Goal: Transaction & Acquisition: Purchase product/service

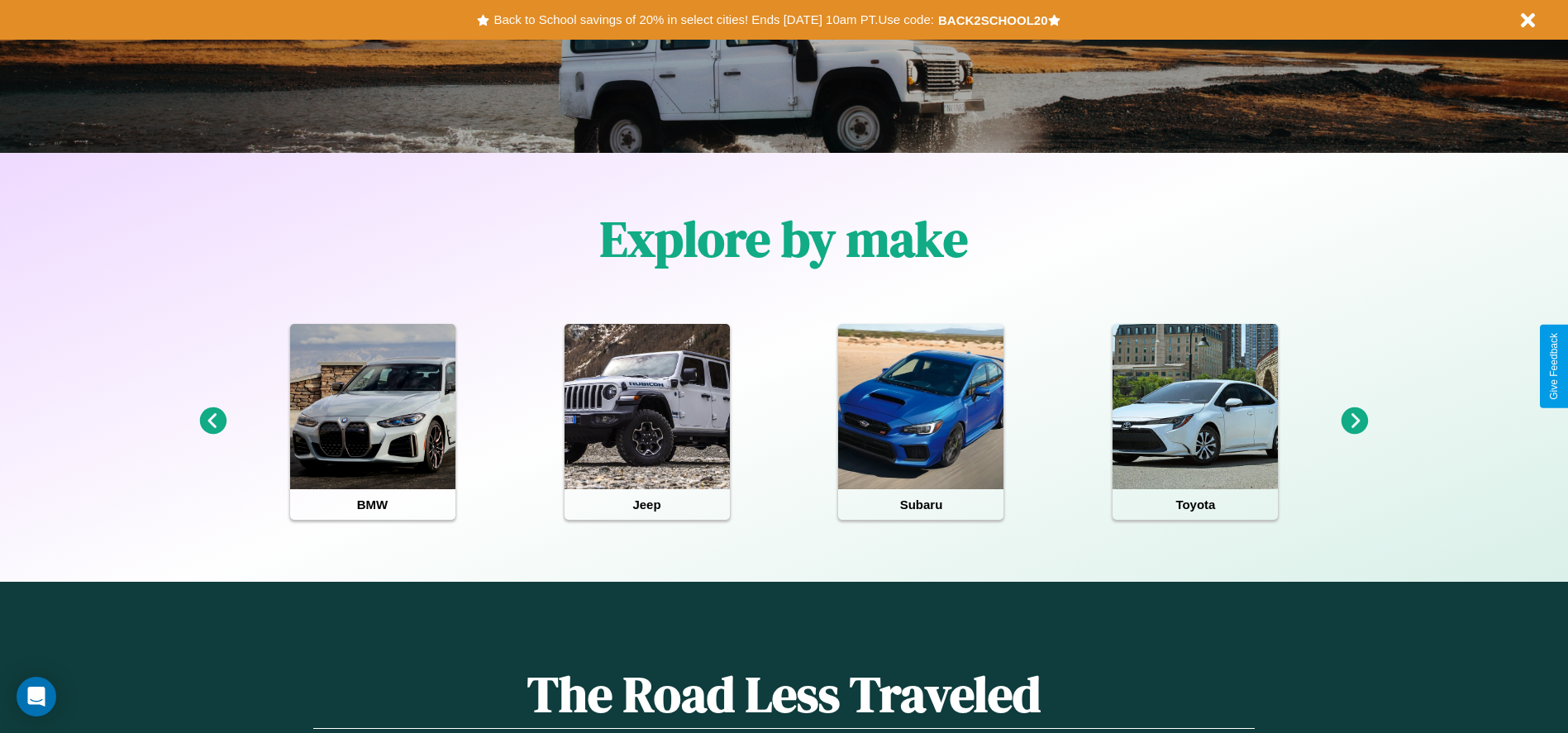
scroll to position [343, 0]
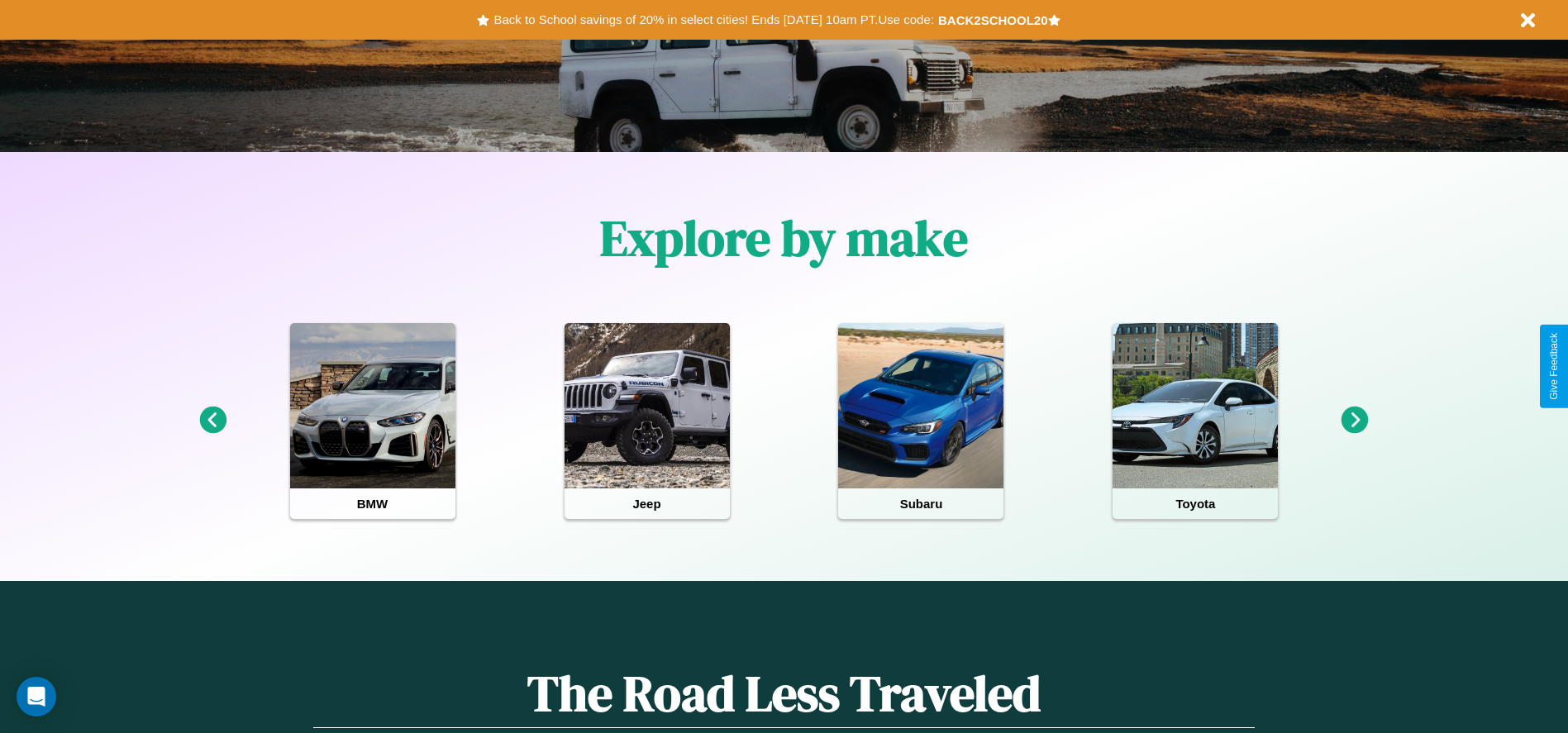
click at [1355, 421] on icon at bounding box center [1355, 420] width 27 height 27
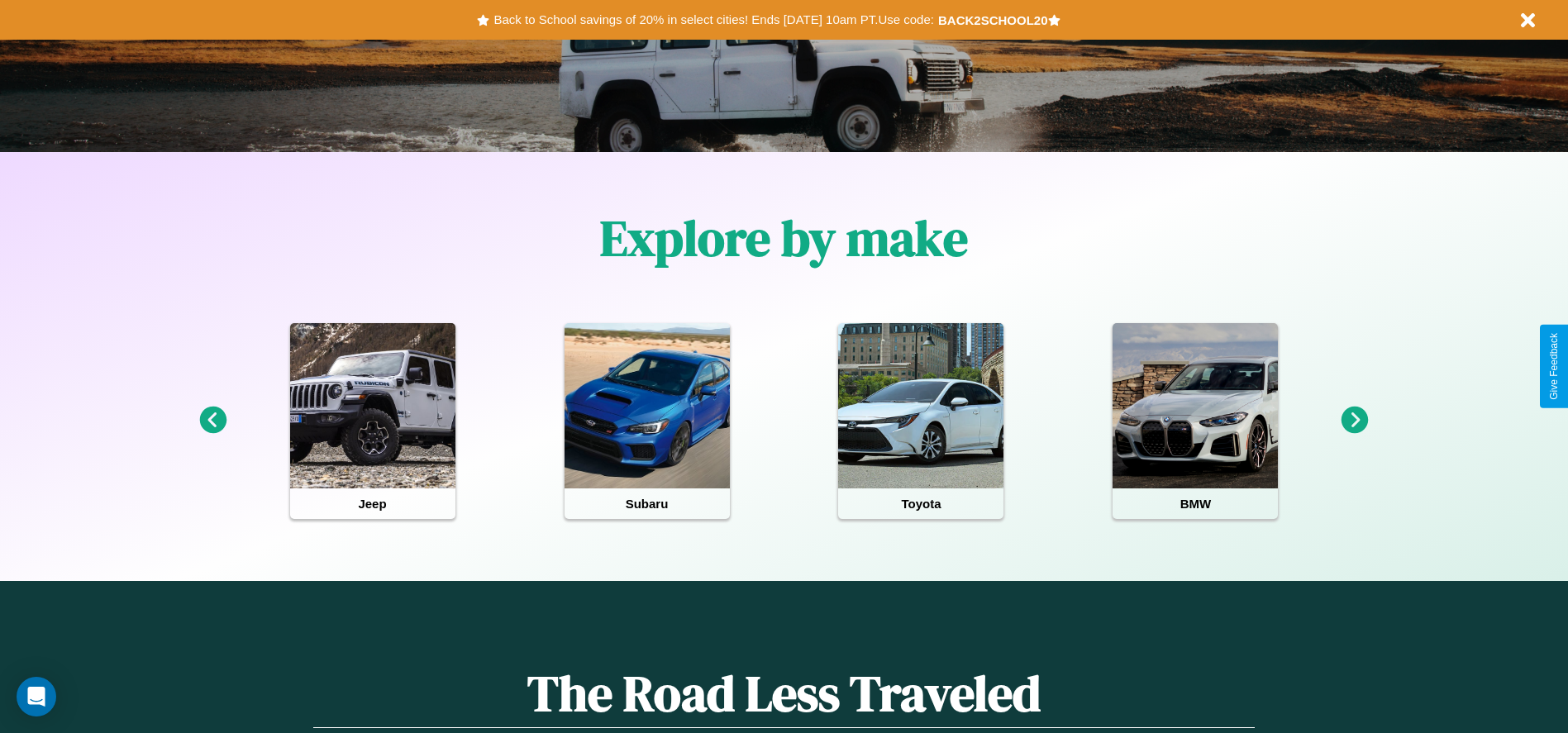
click at [212, 421] on icon at bounding box center [212, 420] width 27 height 27
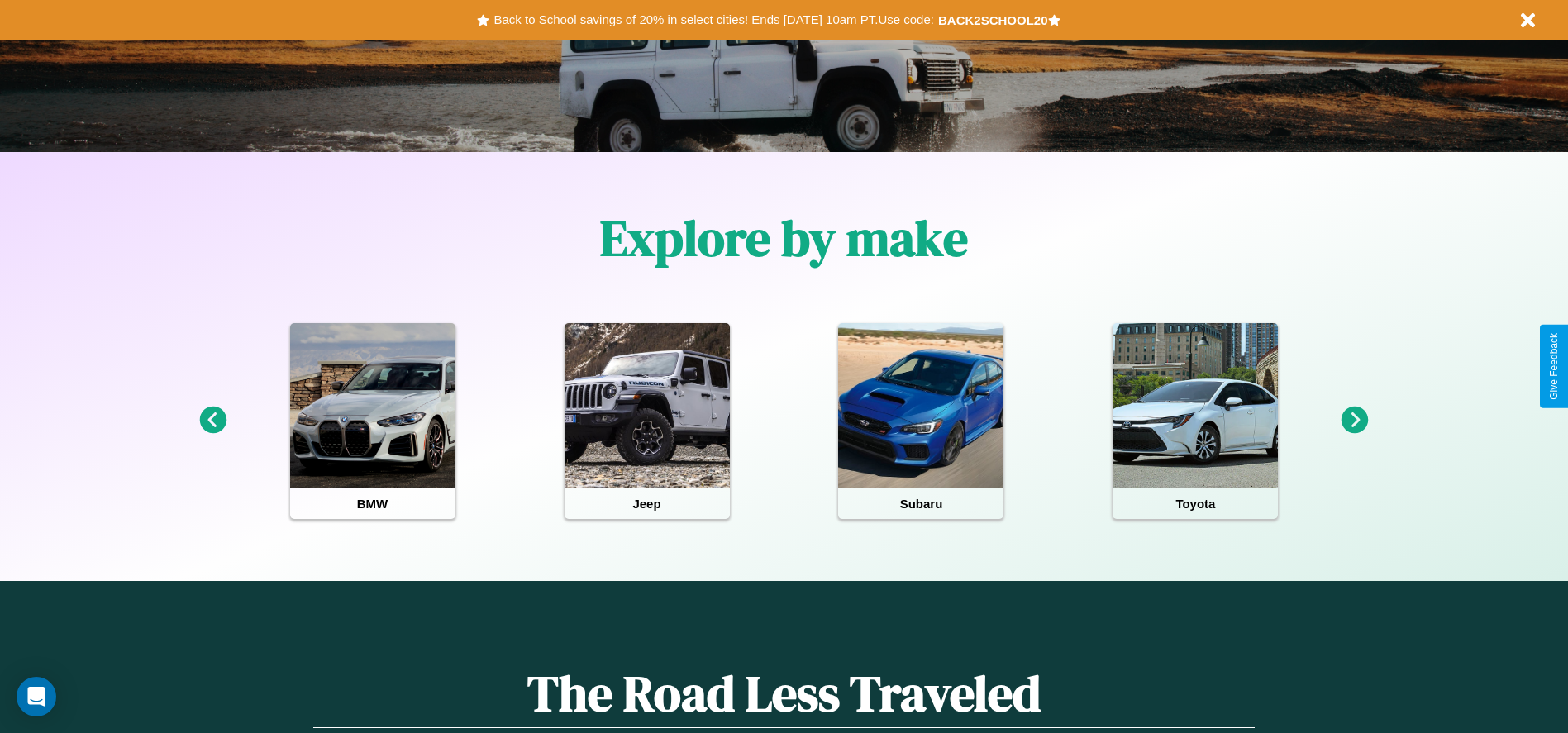
click at [212, 421] on icon at bounding box center [212, 420] width 27 height 27
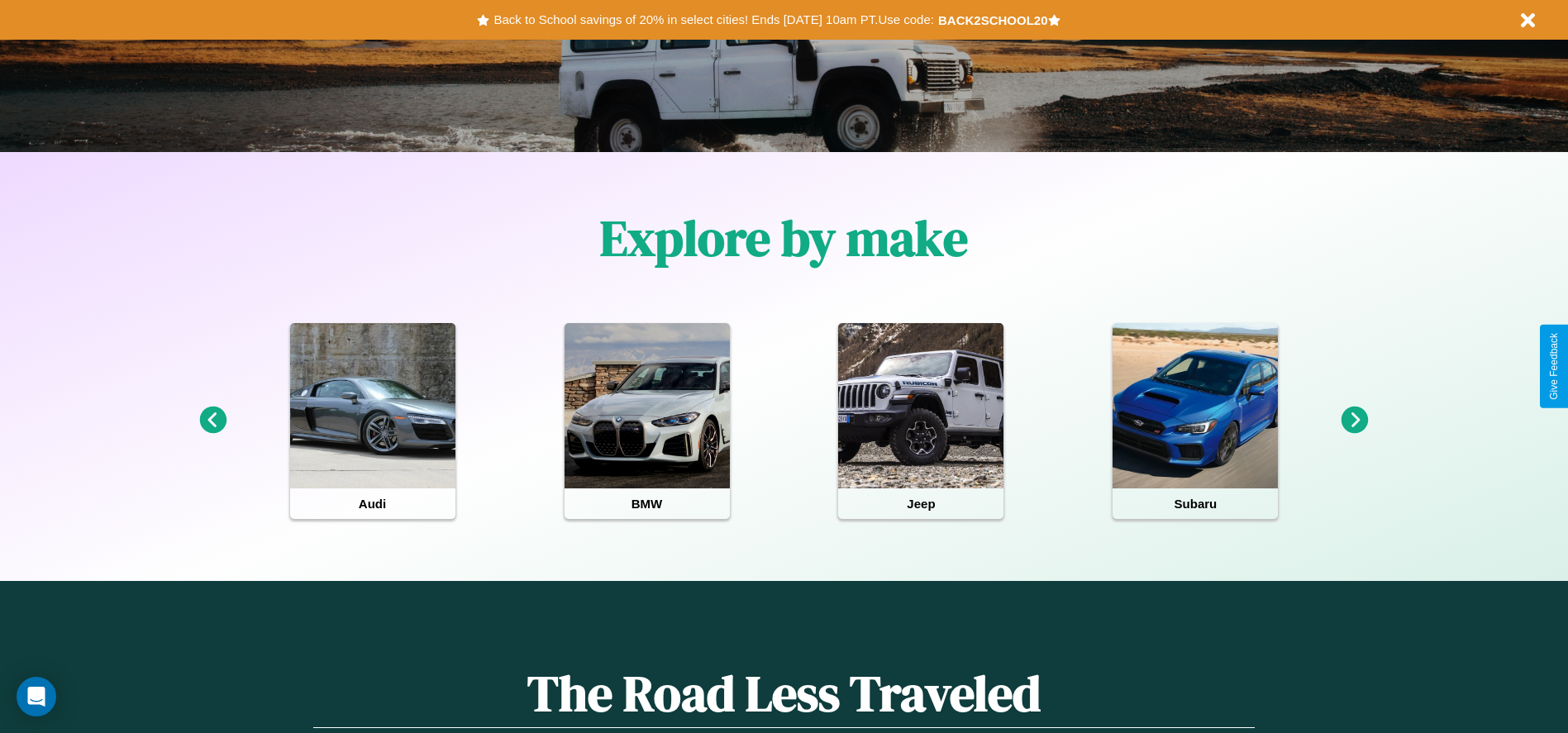
click at [1355, 421] on icon at bounding box center [1355, 420] width 27 height 27
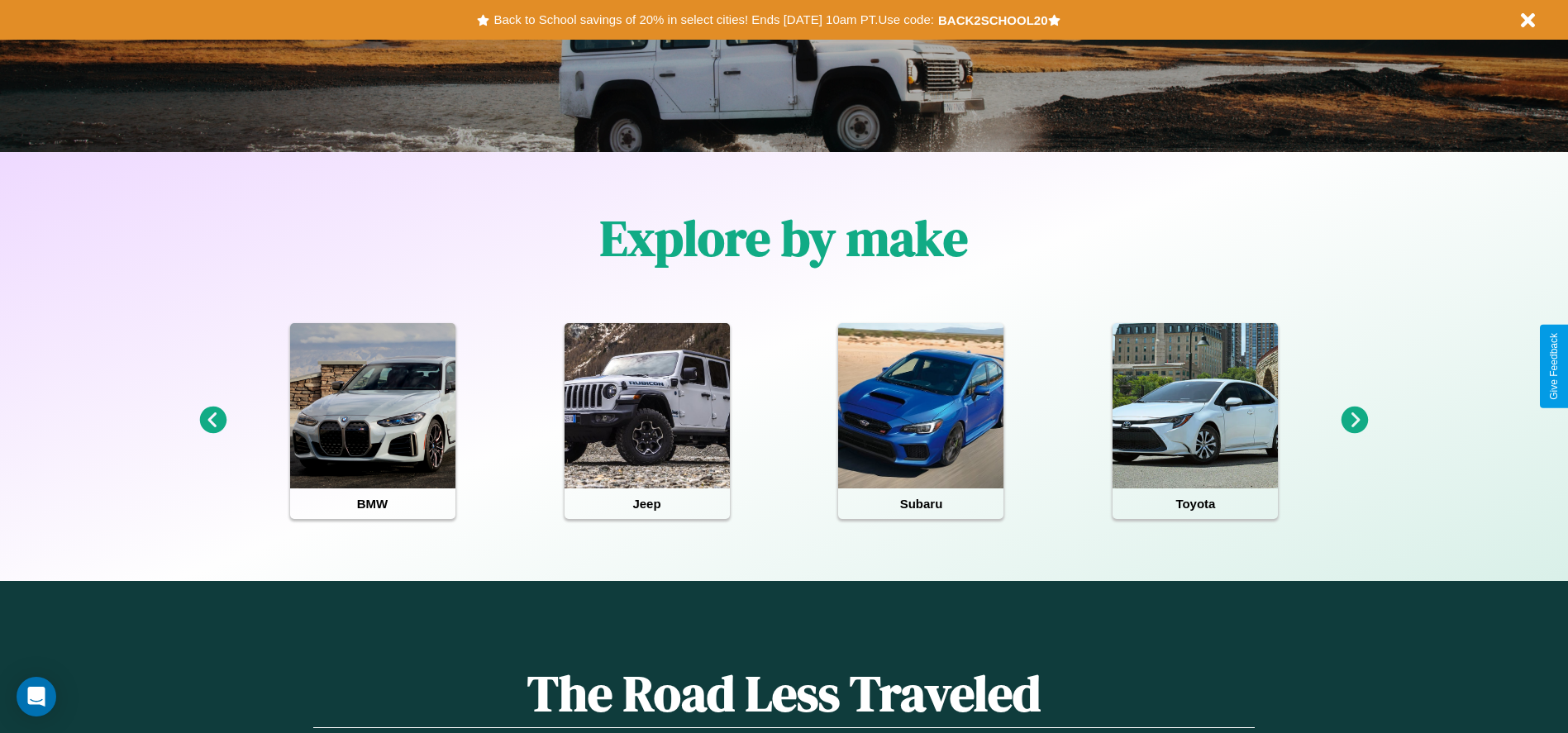
click at [1355, 421] on icon at bounding box center [1355, 420] width 27 height 27
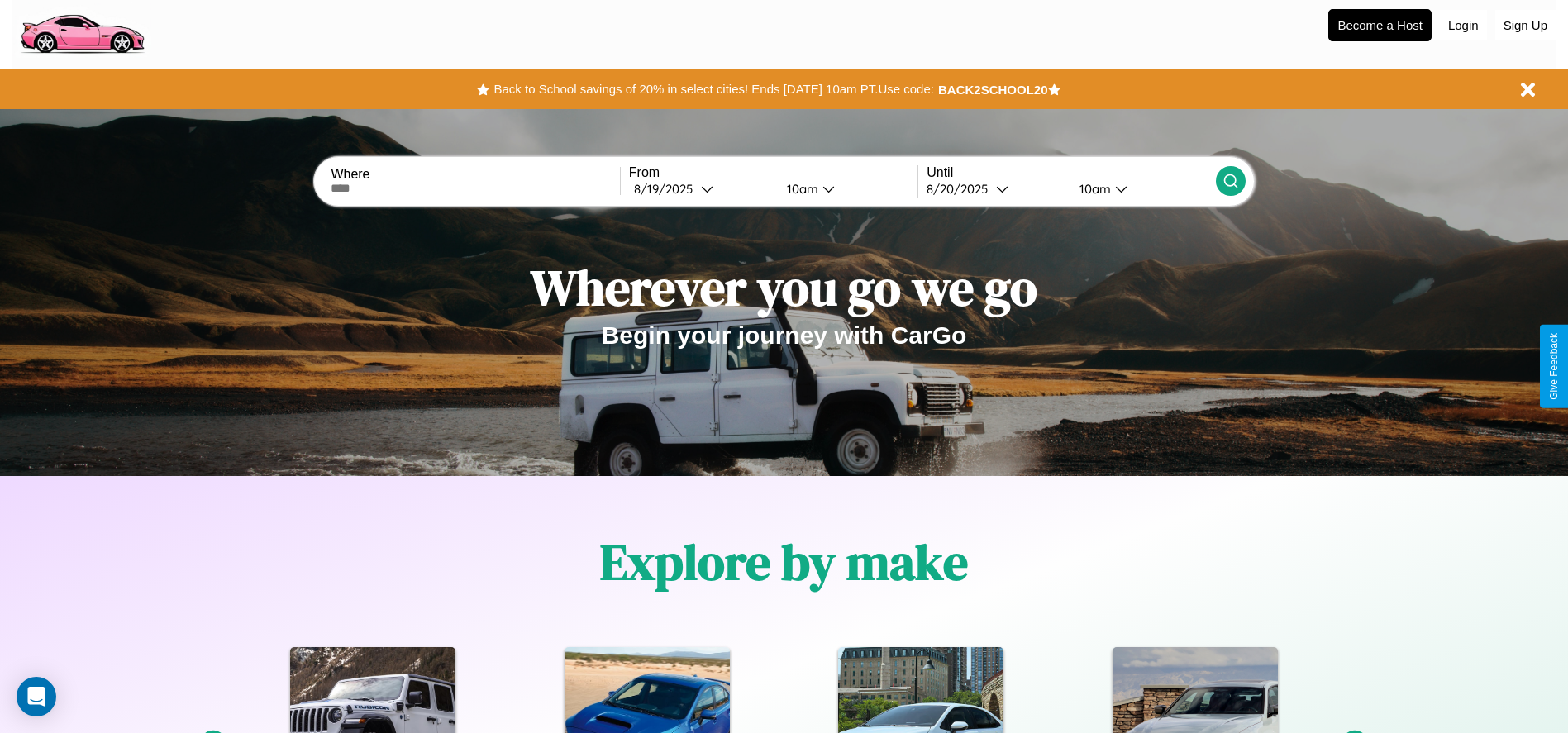
scroll to position [0, 0]
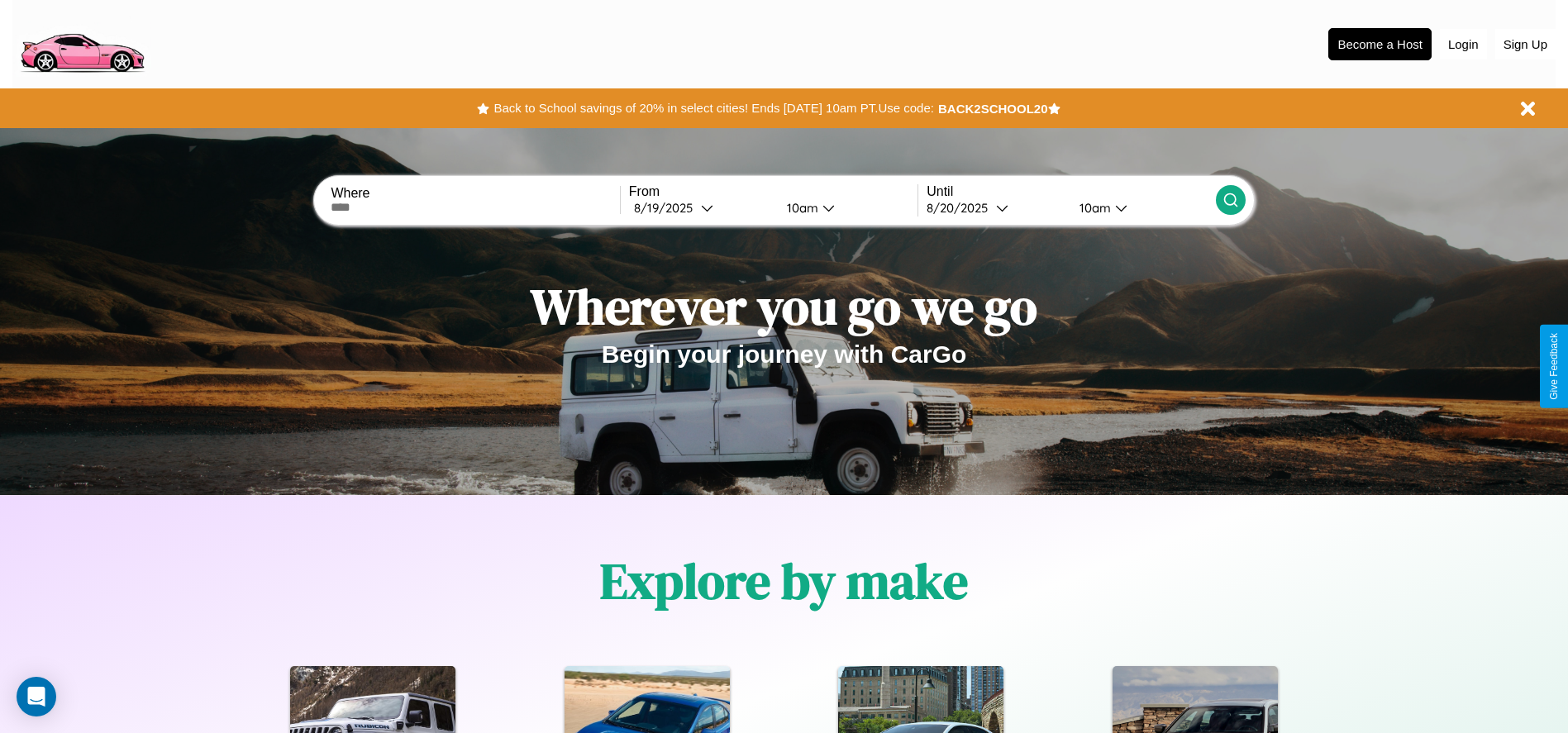
click at [475, 207] on input "text" at bounding box center [475, 207] width 289 height 13
type input "******"
click at [701, 207] on div "8 / 19 / 2025" at bounding box center [668, 207] width 67 height 16
select select "*"
select select "****"
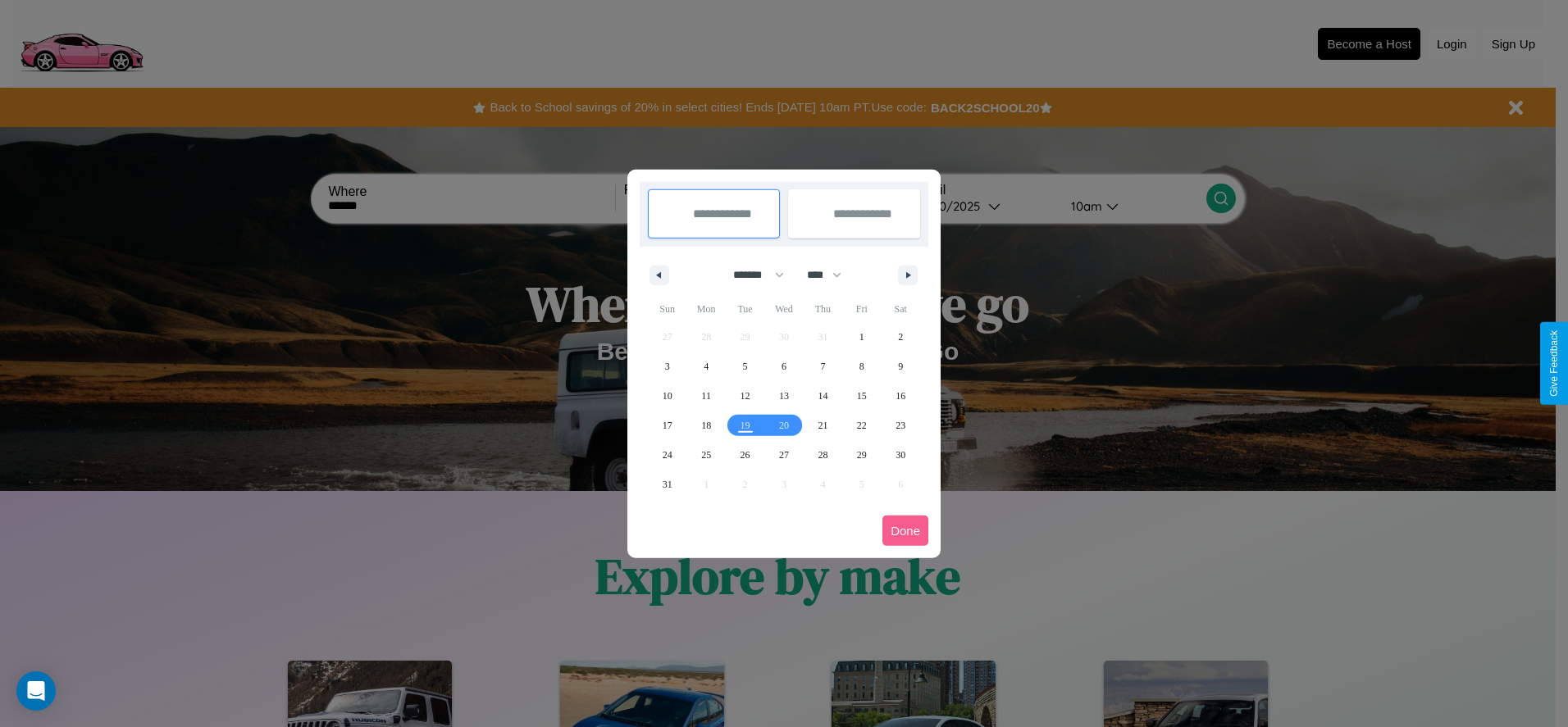
drag, startPoint x: 752, startPoint y: 275, endPoint x: 784, endPoint y: 329, distance: 62.8
click at [752, 275] on select "******* ******** ***** ***** *** **** **** ****** ********* ******* ******** **…" at bounding box center [756, 275] width 70 height 27
select select "*"
drag, startPoint x: 831, startPoint y: 275, endPoint x: 784, endPoint y: 329, distance: 71.6
click at [831, 275] on select "**** **** **** **** **** **** **** **** **** **** **** **** **** **** **** ****…" at bounding box center [823, 275] width 49 height 27
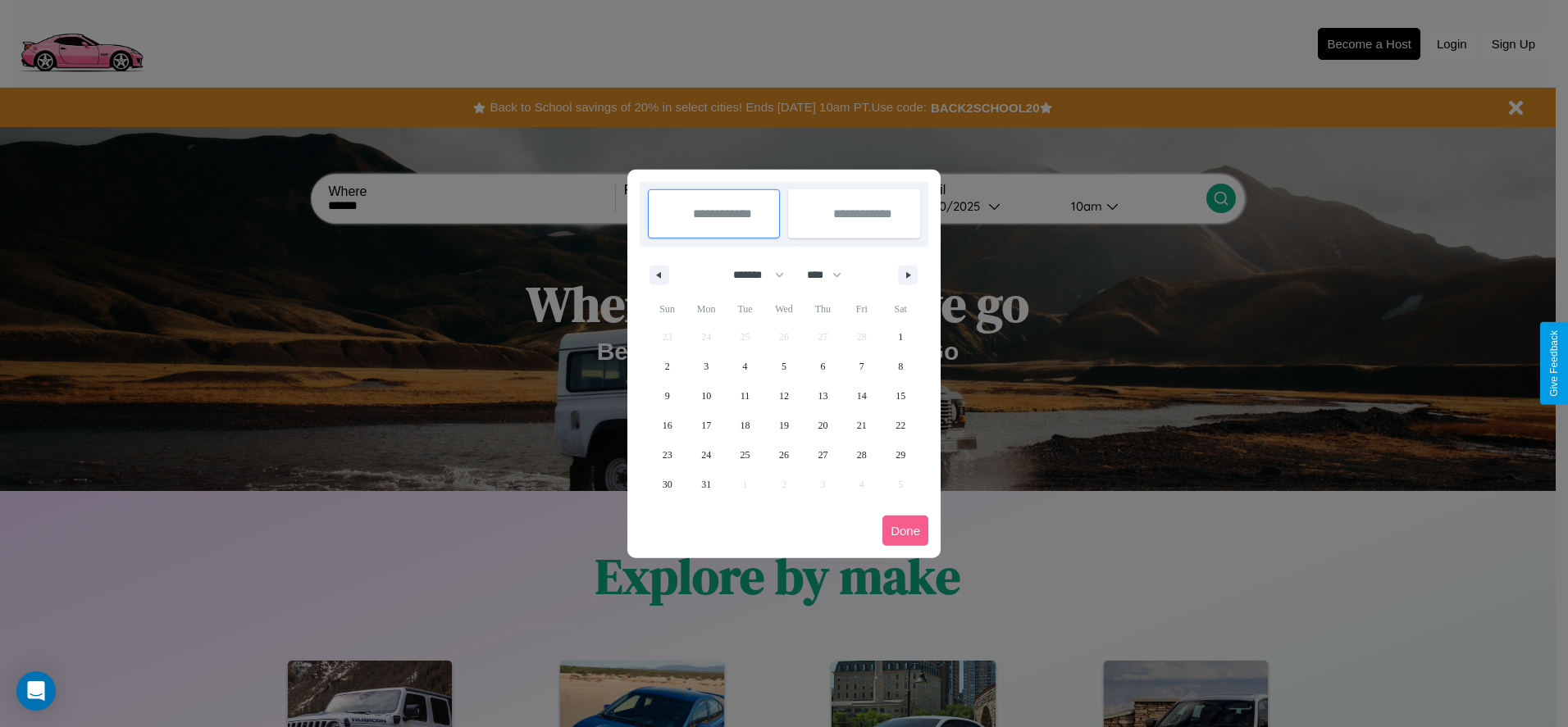
select select "****"
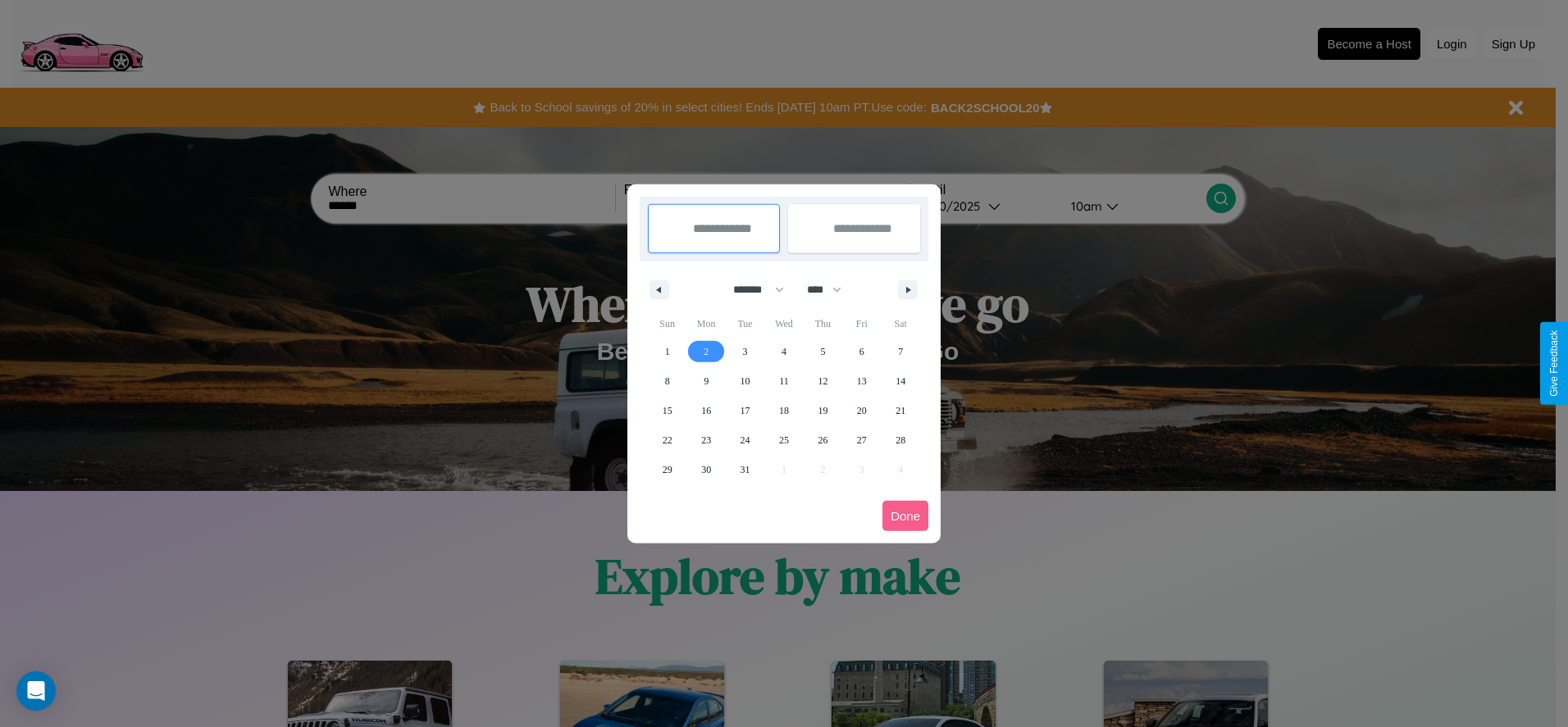
click at [706, 351] on span "2" at bounding box center [706, 351] width 5 height 29
type input "**********"
click at [667, 381] on span "8" at bounding box center [667, 381] width 5 height 29
type input "**********"
click at [906, 515] on button "Done" at bounding box center [905, 515] width 46 height 30
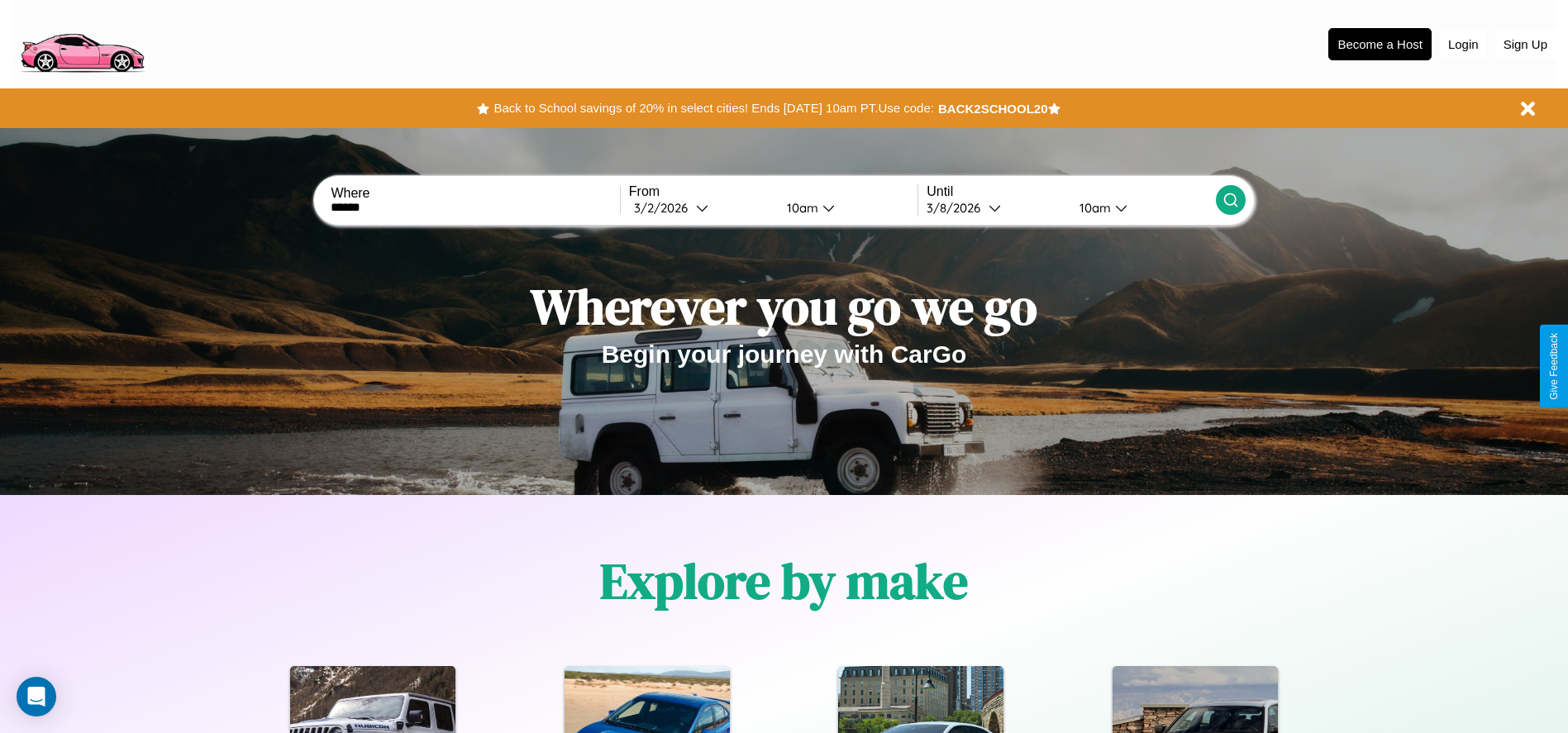
click at [1230, 200] on icon at bounding box center [1231, 200] width 17 height 17
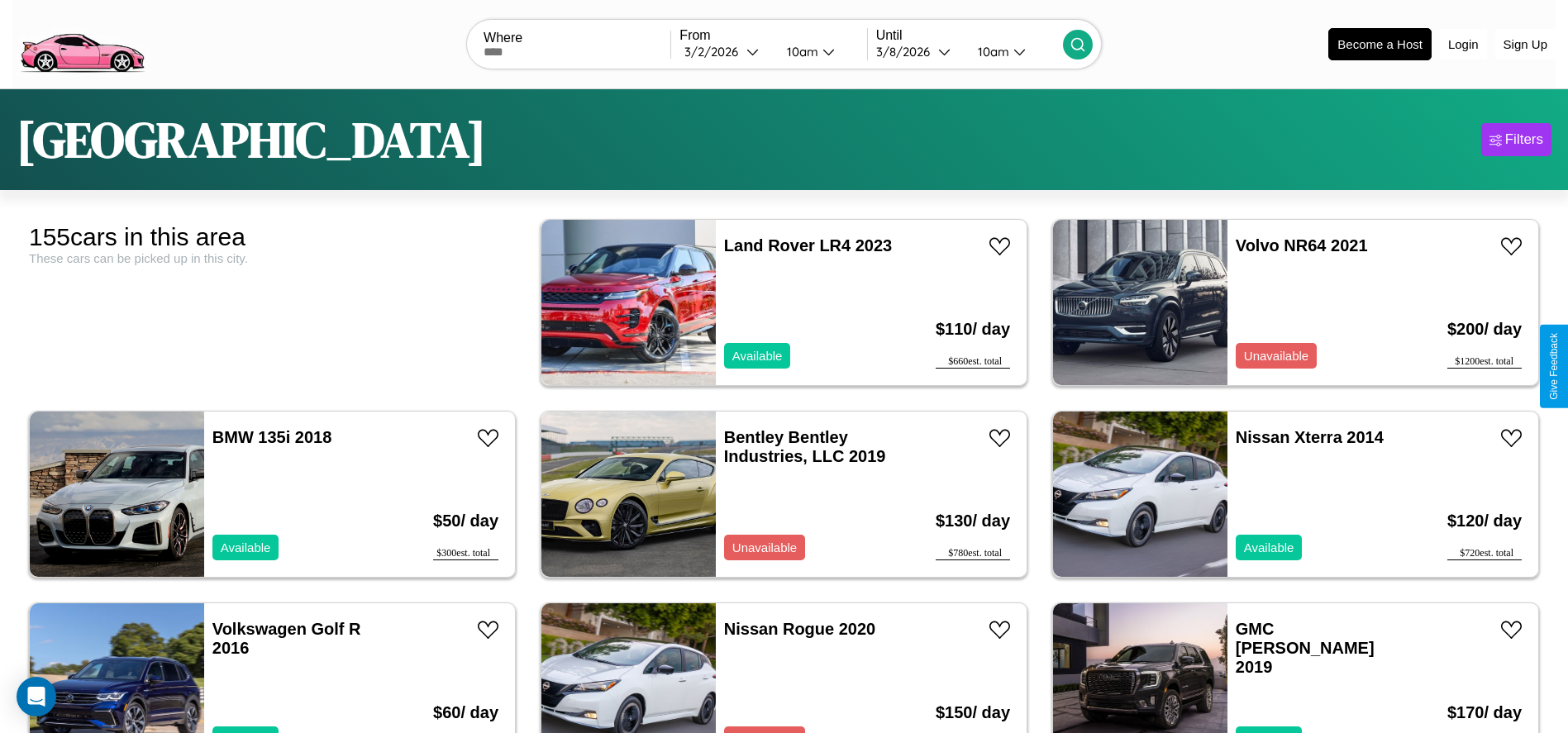
scroll to position [4402, 0]
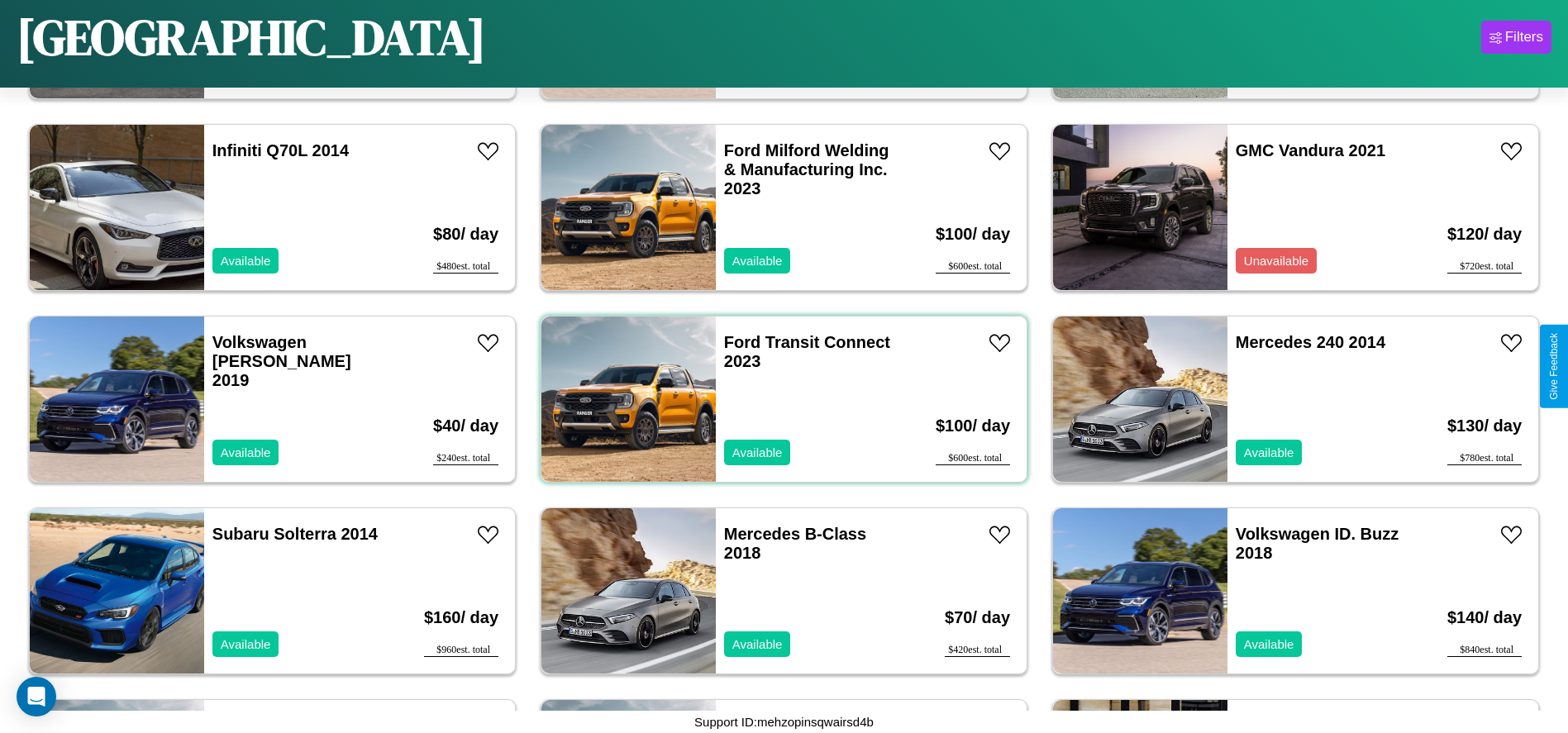
click at [778, 399] on div "Ford Transit Connect 2023 Available" at bounding box center [810, 399] width 191 height 165
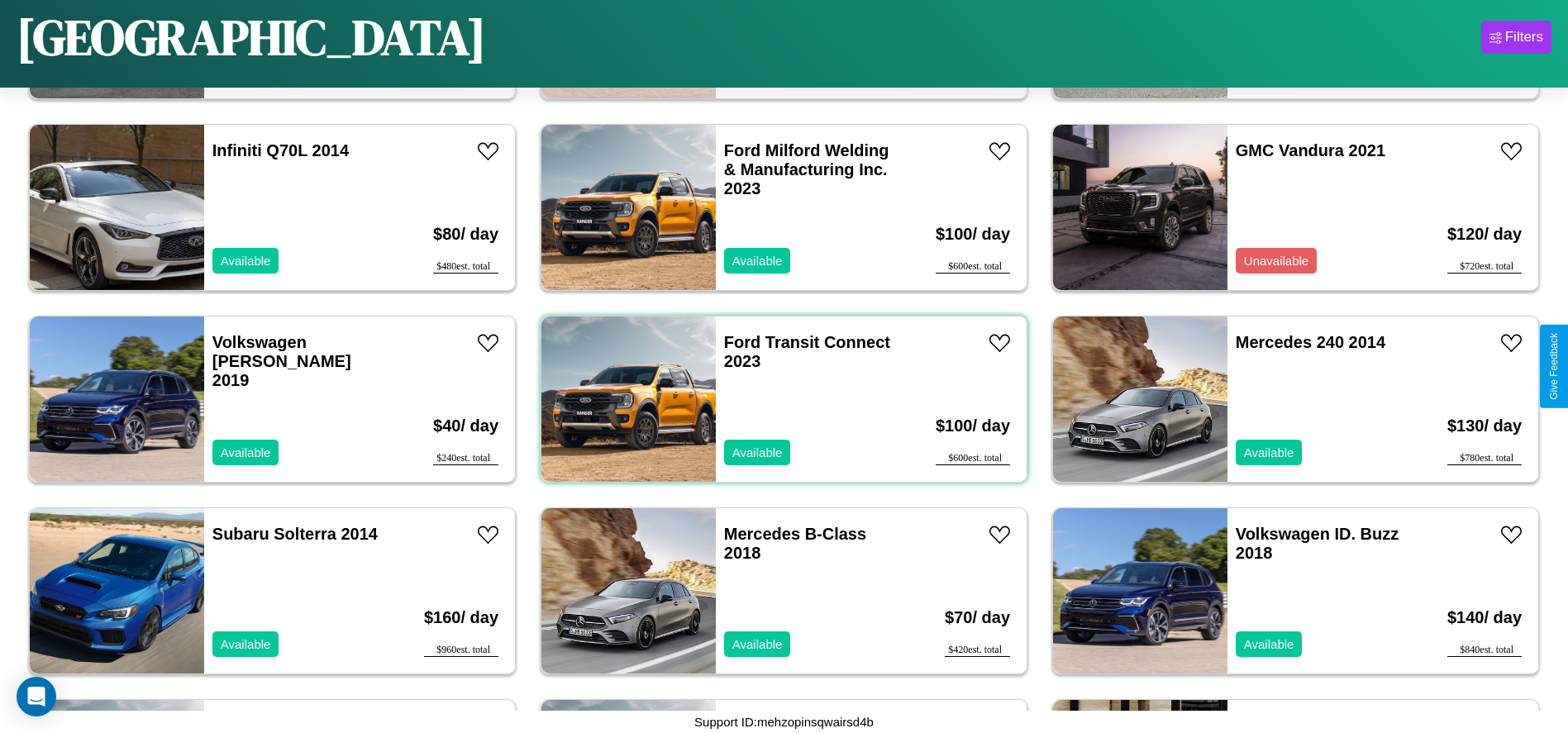
click at [778, 399] on div "Ford Transit Connect 2023 Available" at bounding box center [810, 399] width 191 height 165
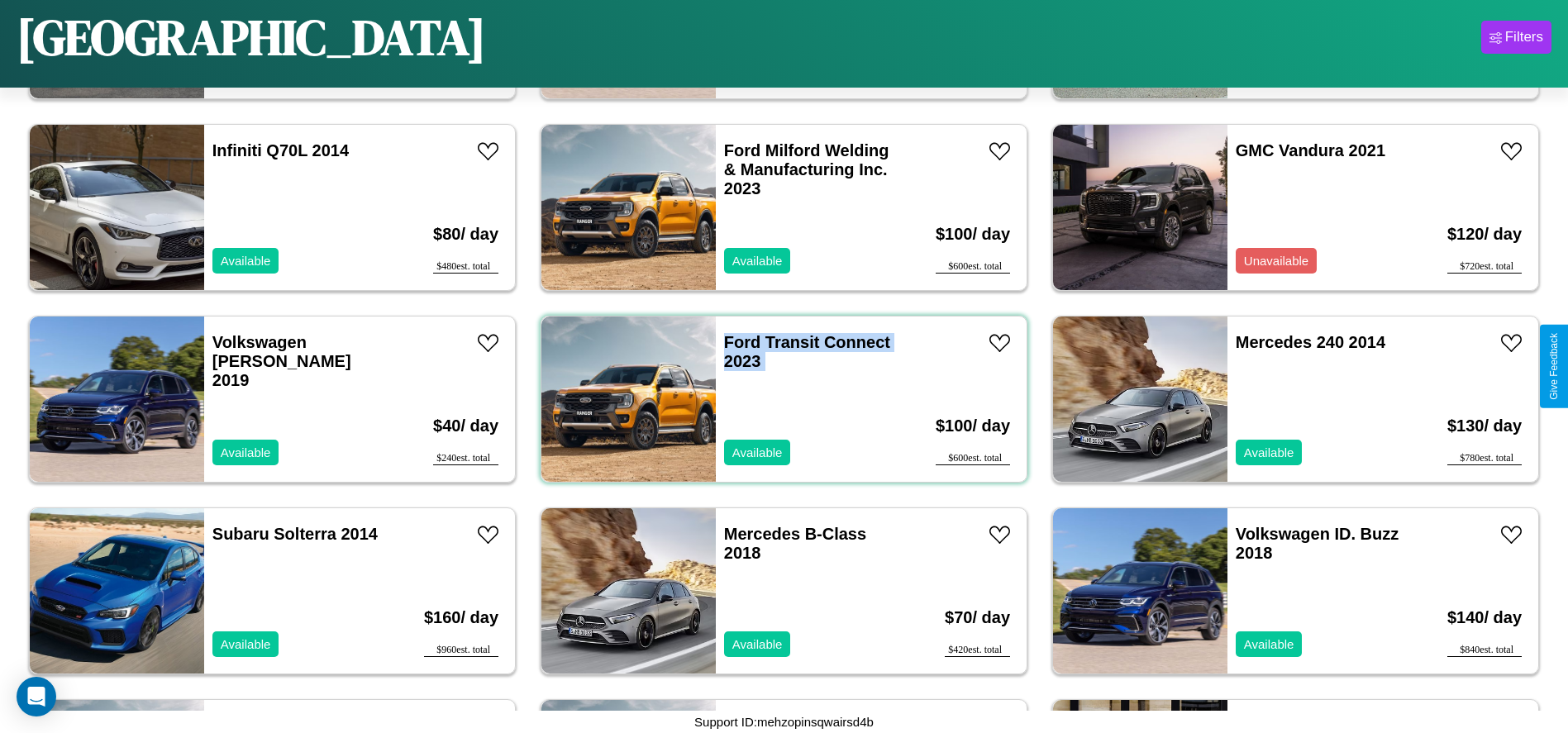
click at [778, 399] on div "Ford Transit Connect 2023 Available" at bounding box center [810, 399] width 191 height 165
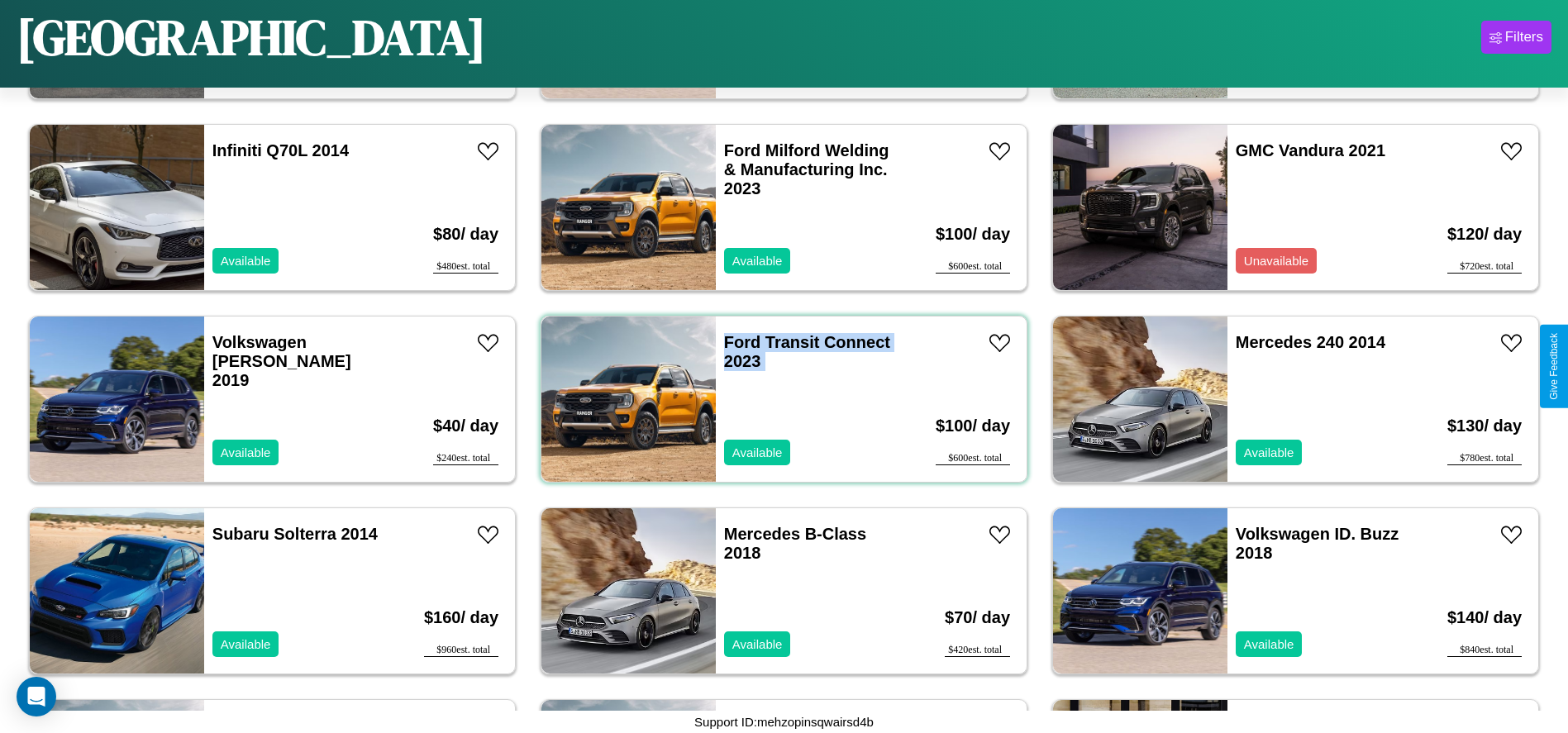
click at [778, 399] on div "Ford Transit Connect 2023 Available" at bounding box center [810, 399] width 191 height 165
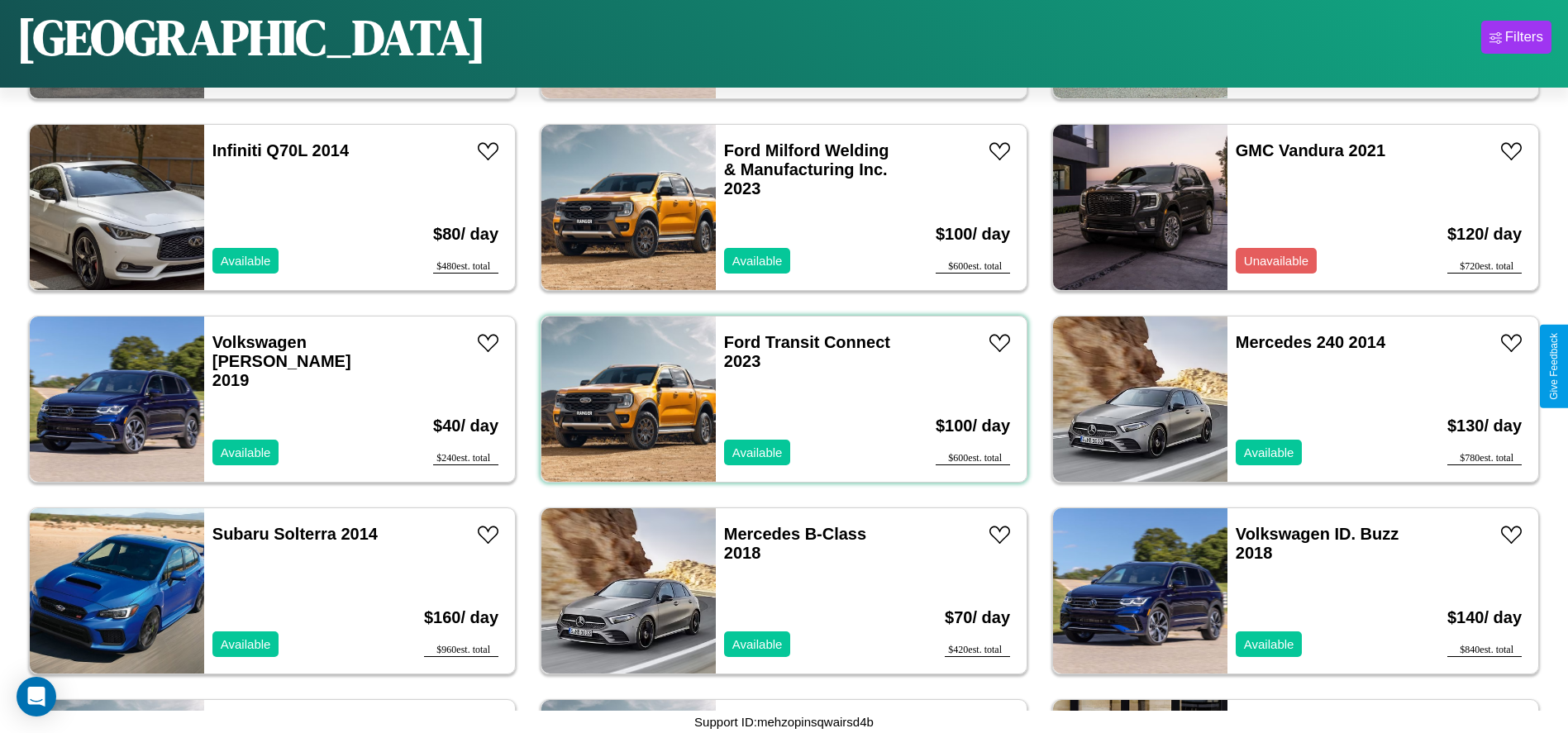
click at [778, 399] on div "Ford Transit Connect 2023 Available" at bounding box center [810, 399] width 191 height 165
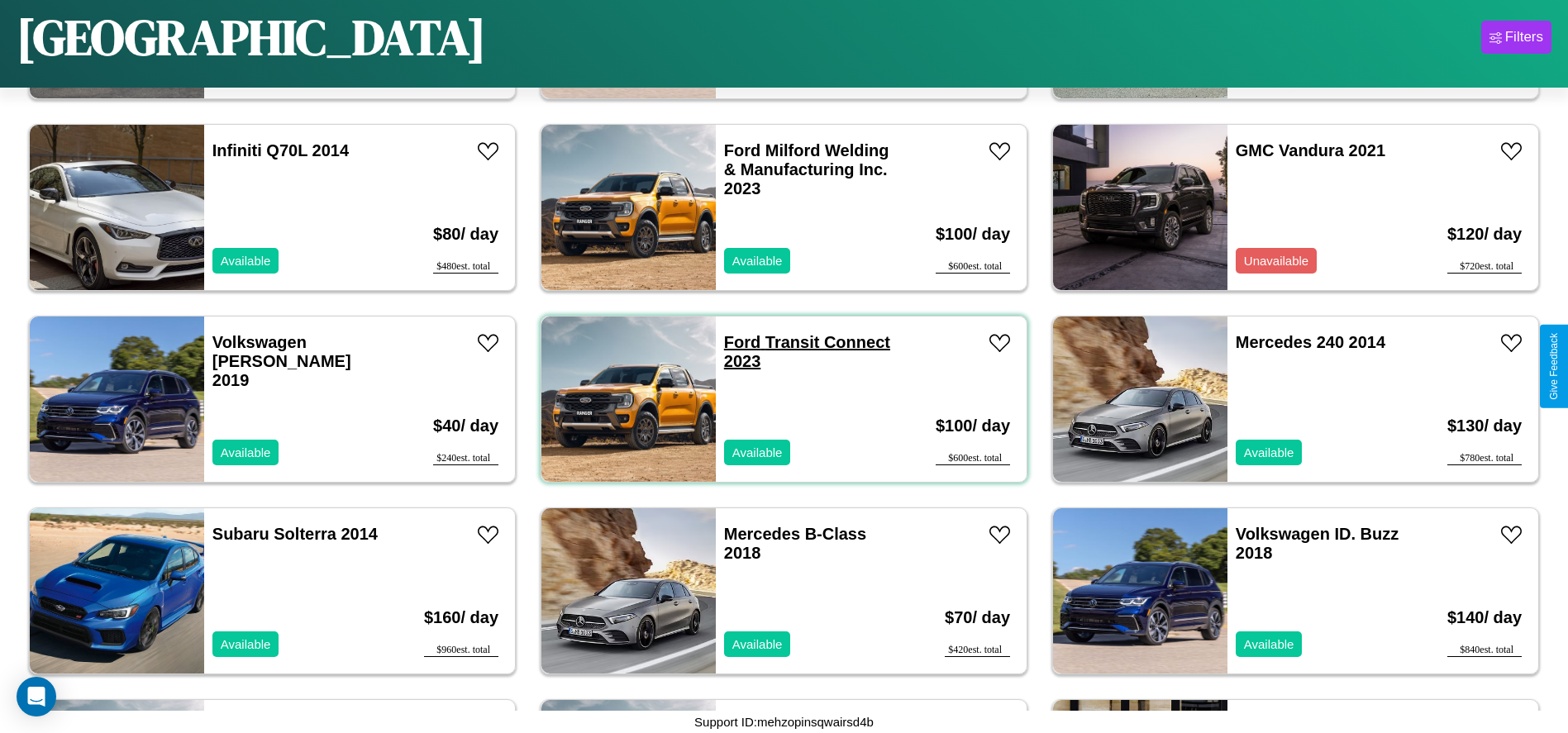
click at [737, 342] on link "Ford Transit Connect 2023" at bounding box center [807, 352] width 166 height 37
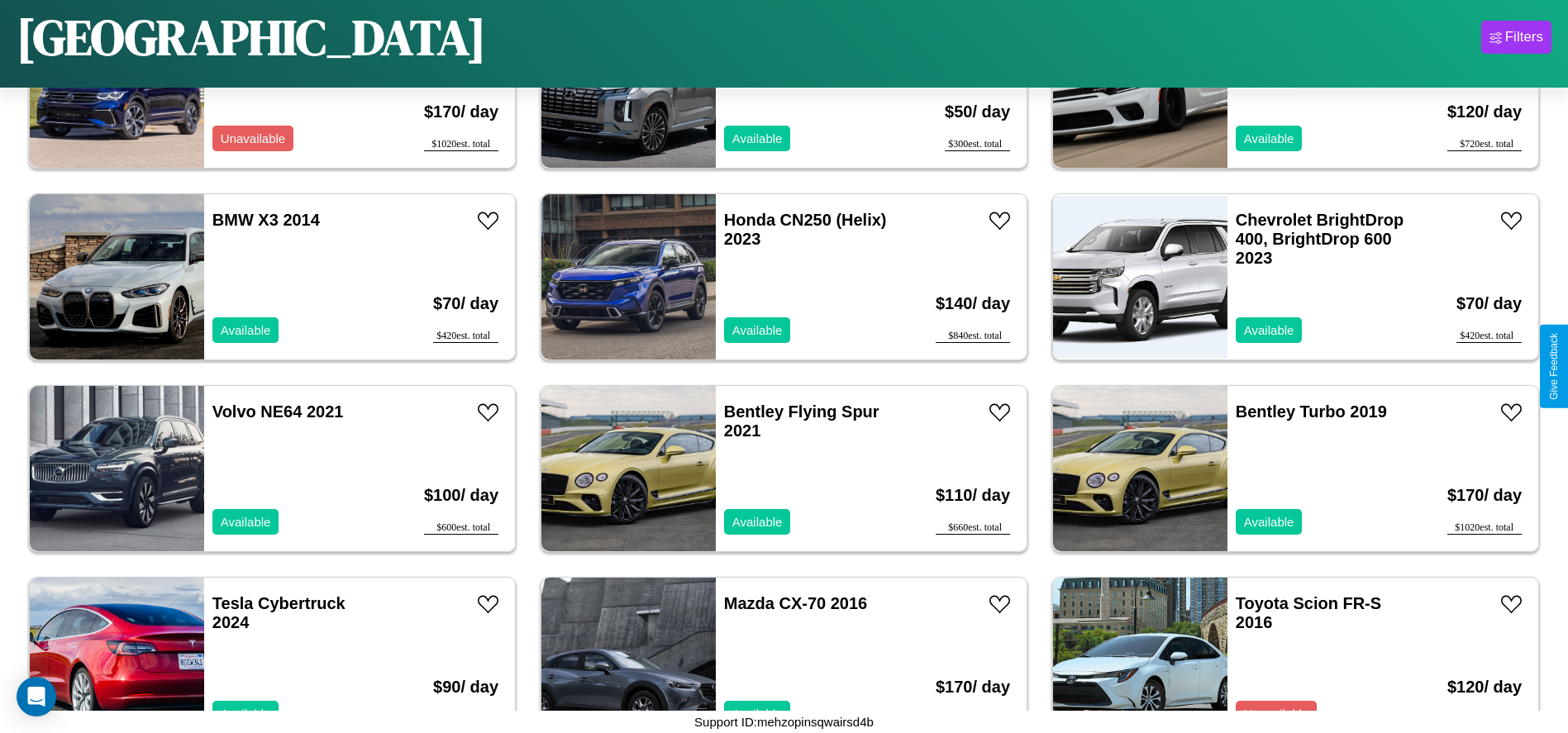
scroll to position [376, 0]
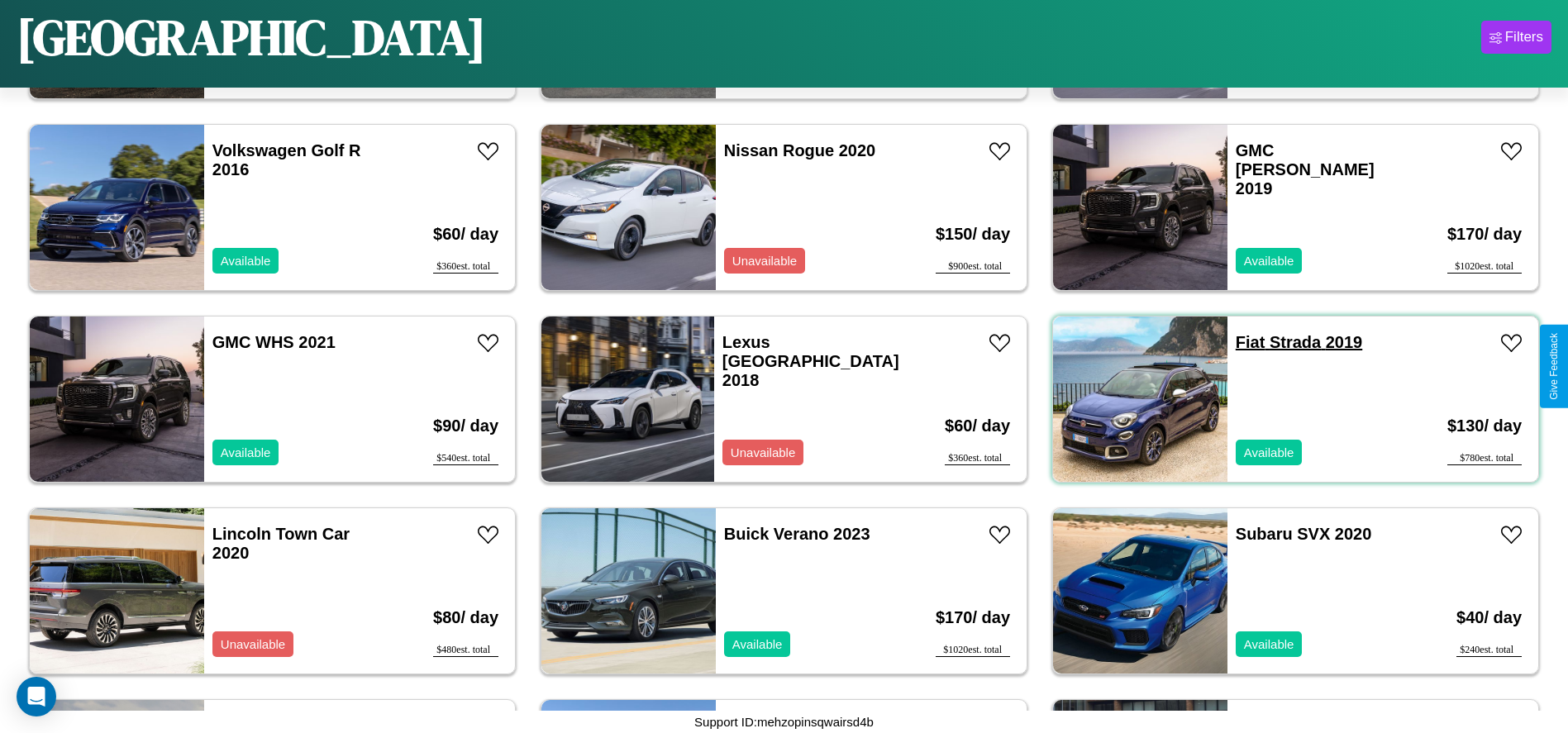
click at [1240, 342] on link "Fiat Strada 2019" at bounding box center [1298, 343] width 127 height 18
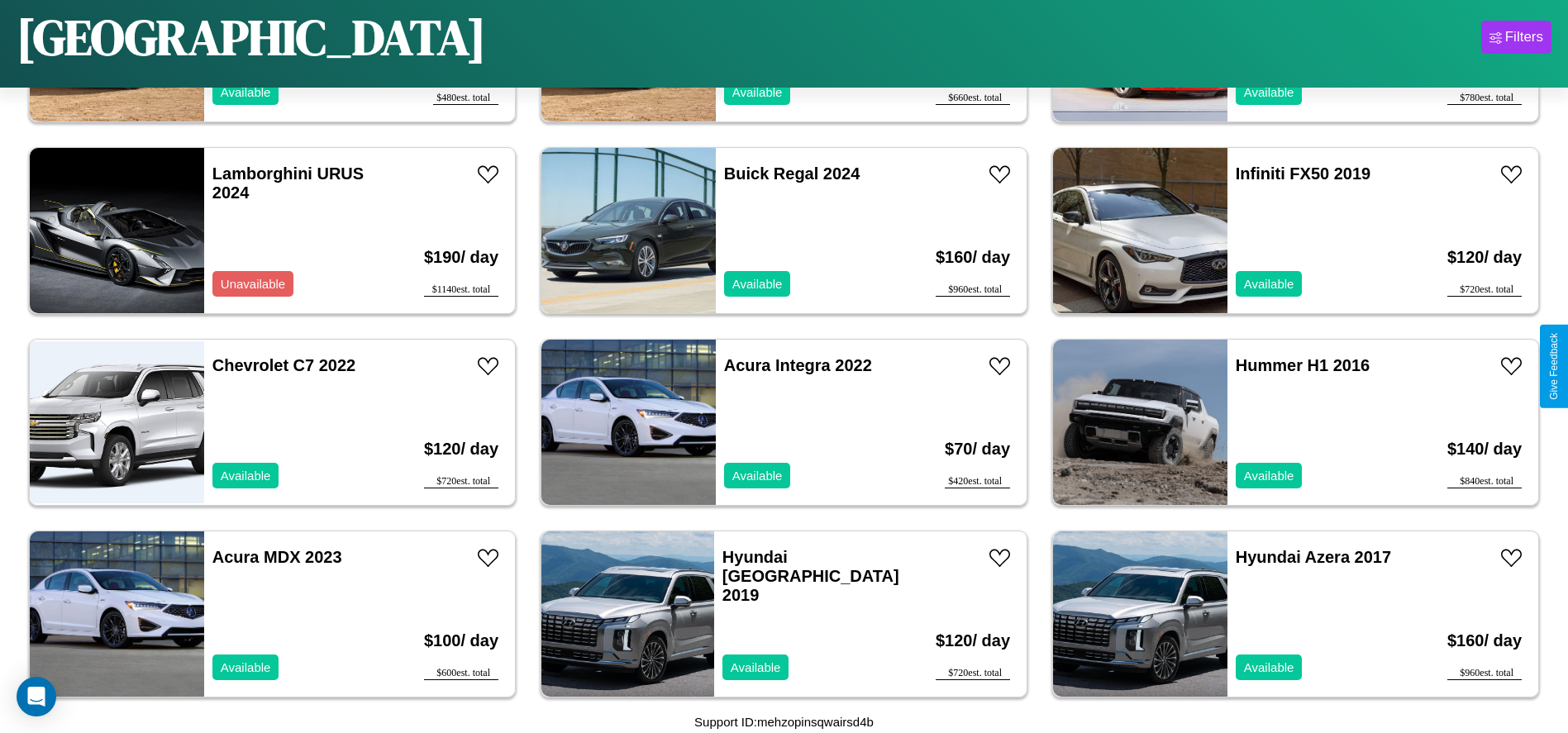
scroll to position [5936, 0]
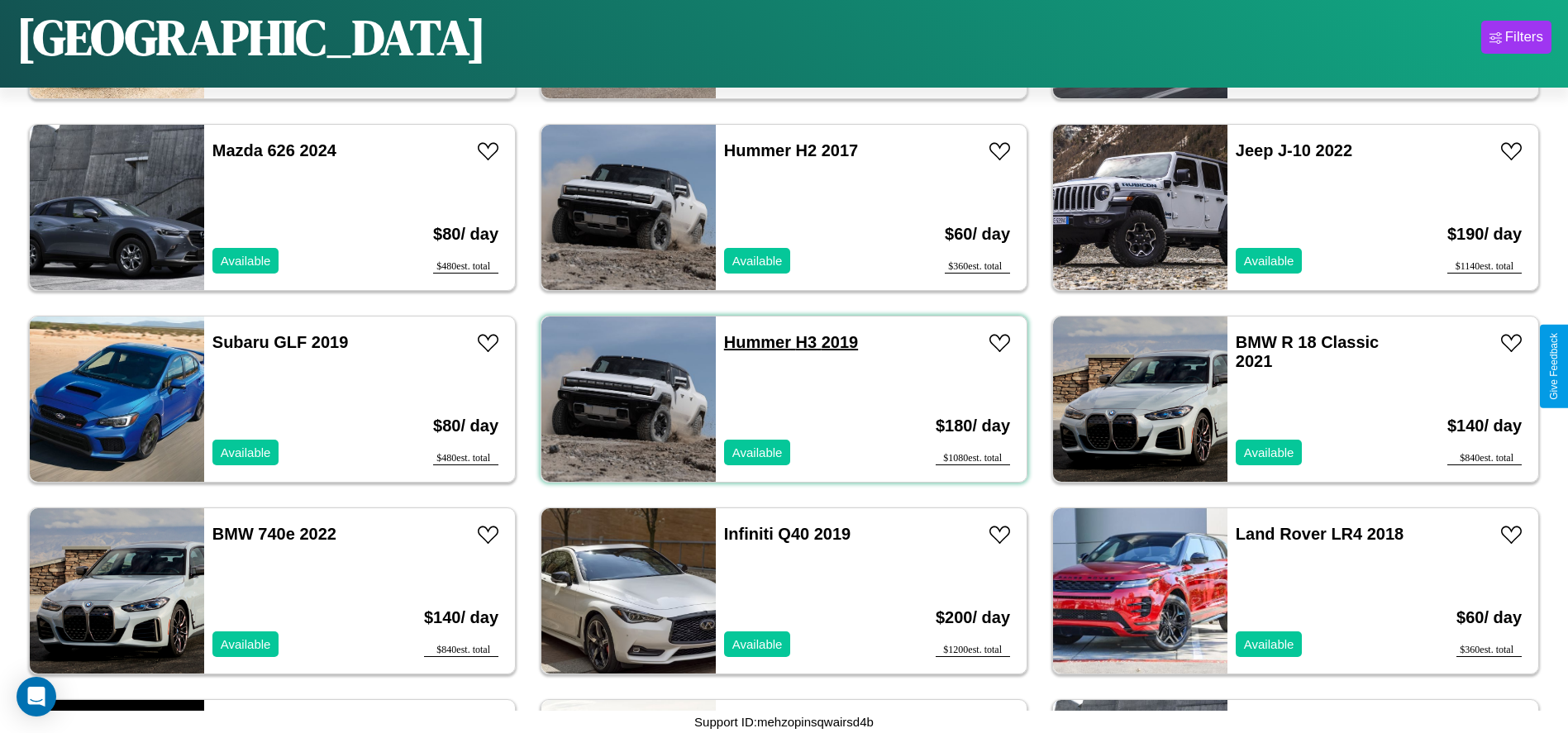
click at [752, 342] on link "Hummer H3 2019" at bounding box center [790, 343] width 134 height 18
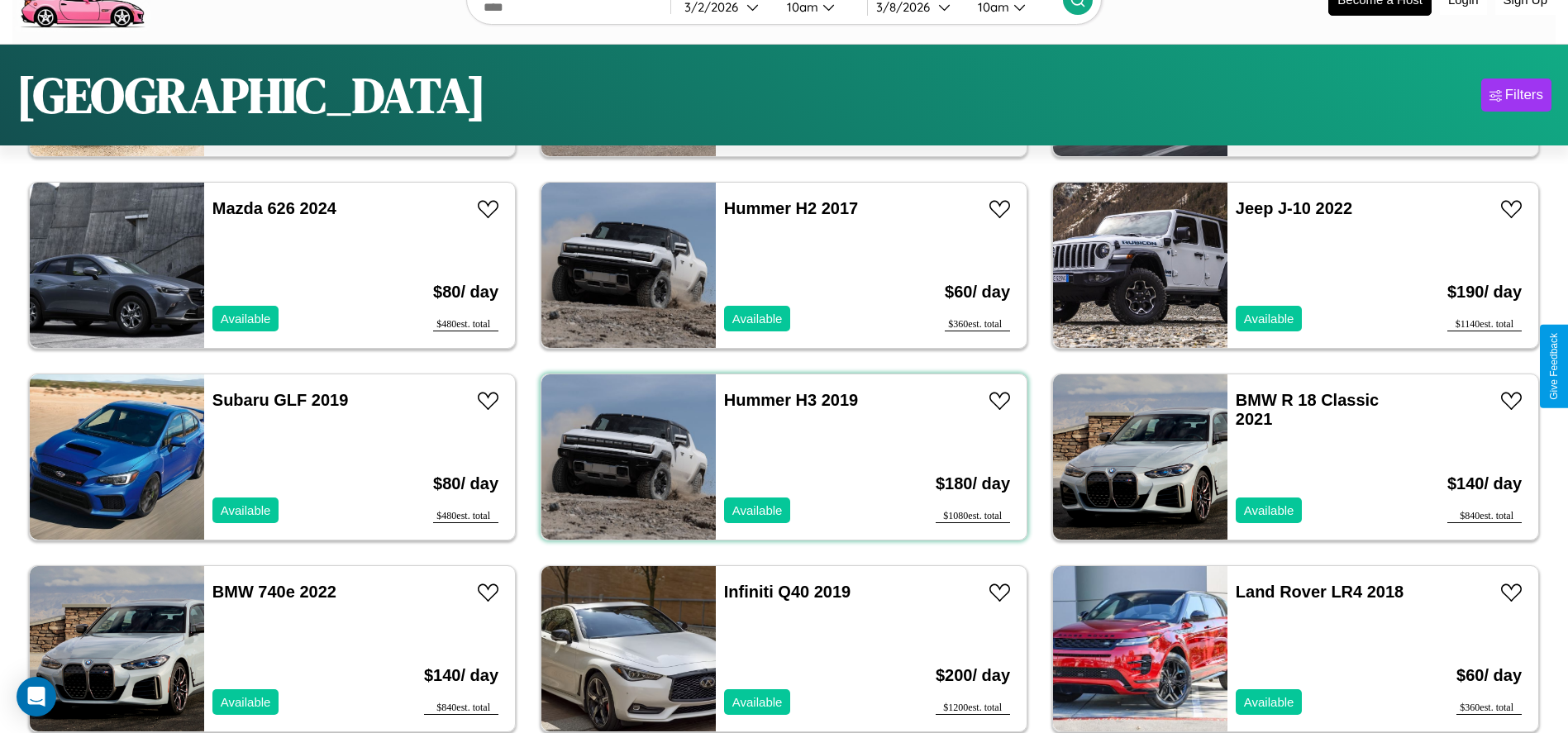
scroll to position [0, 0]
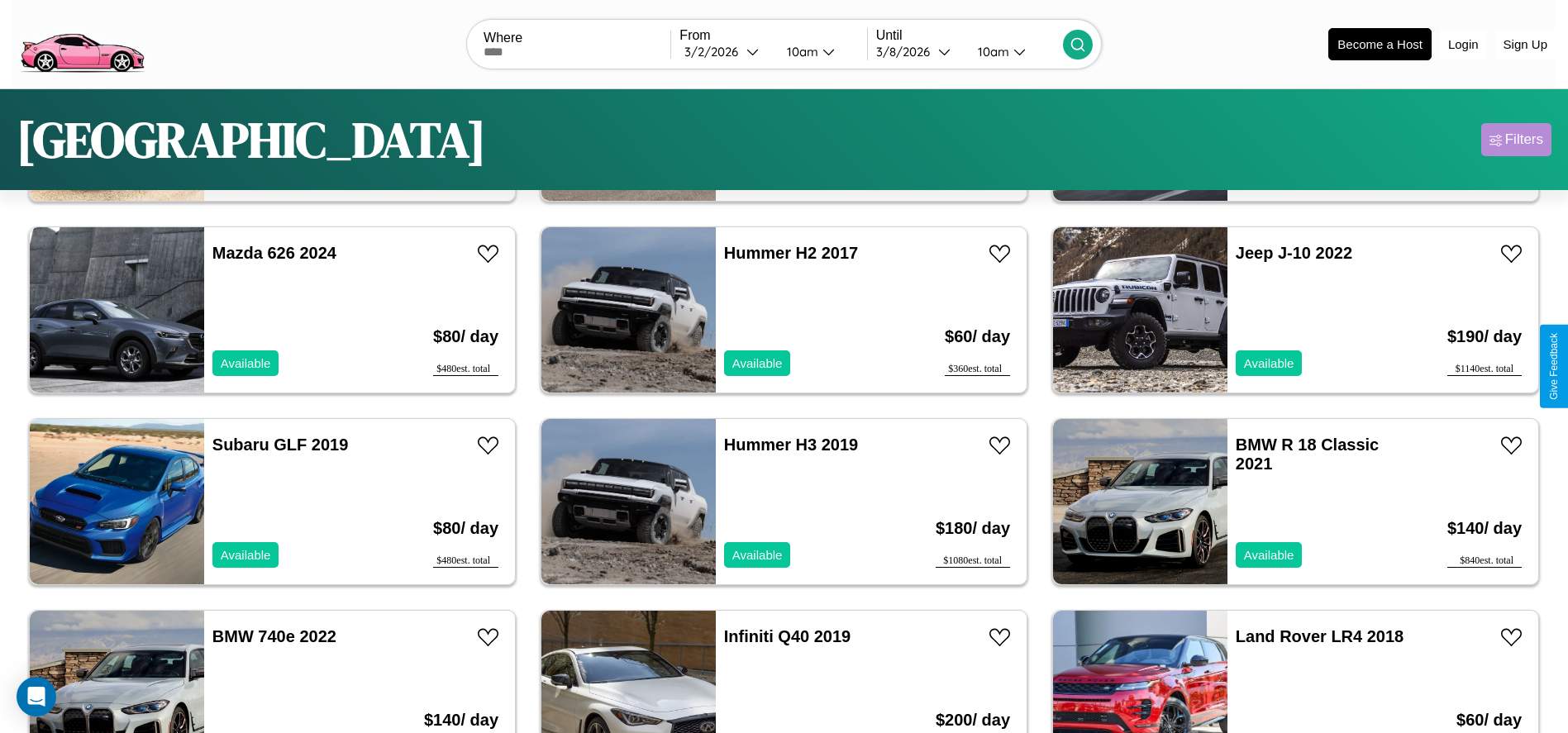
click at [1516, 139] on div "Filters" at bounding box center [1523, 139] width 38 height 17
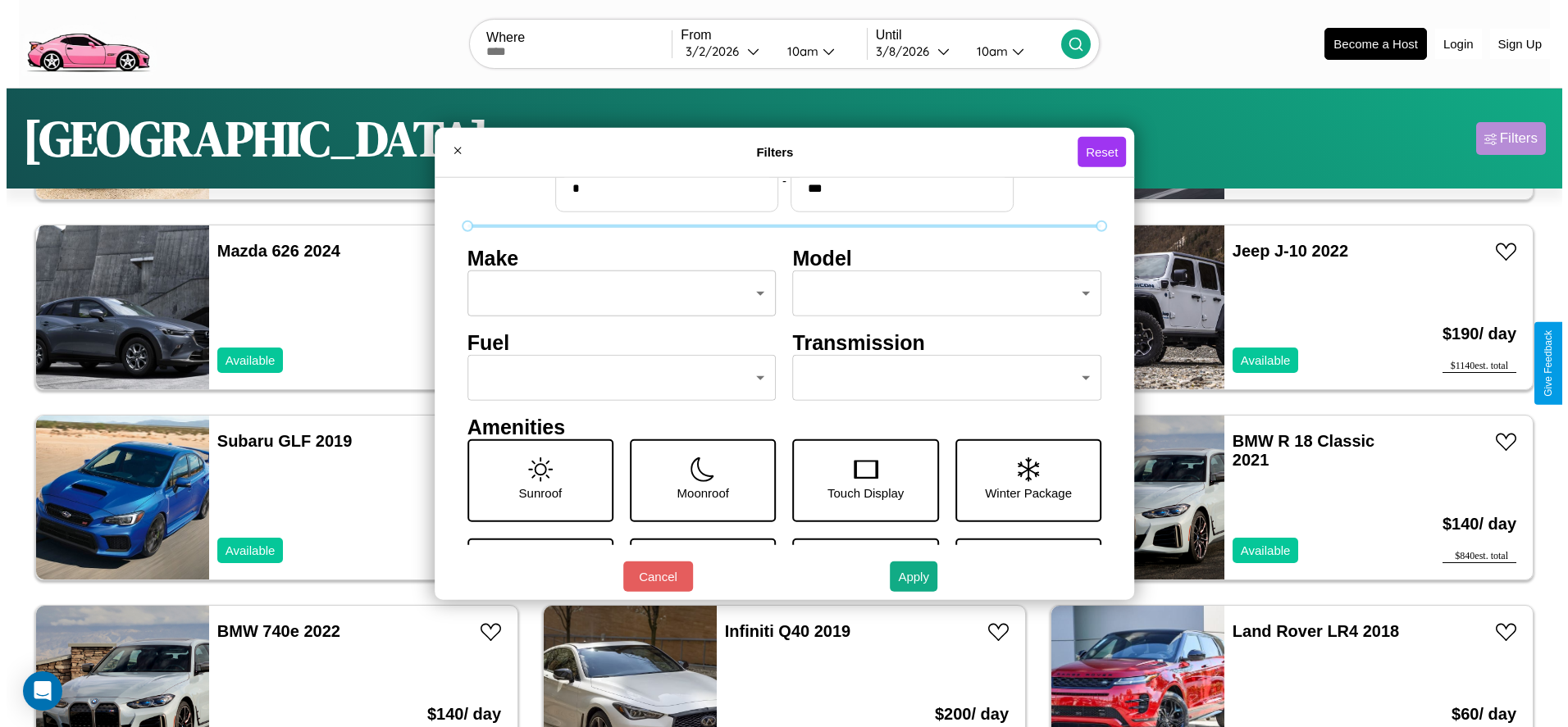
scroll to position [69, 0]
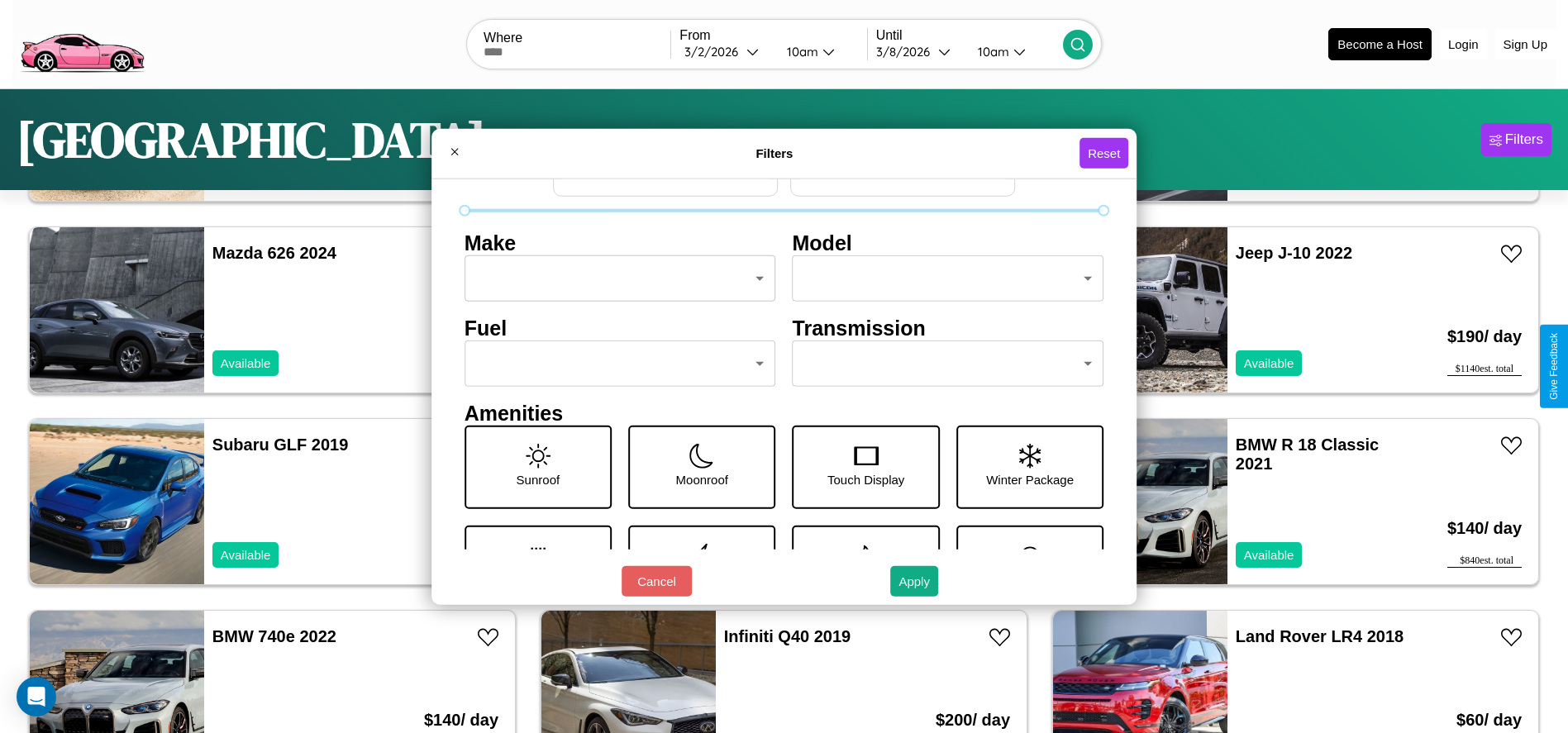
click at [940, 364] on body "CarGo Where From 3 / 2 / 2026 10am Until 3 / 8 / 2026 10am Become a Host Login …" at bounding box center [784, 417] width 1568 height 835
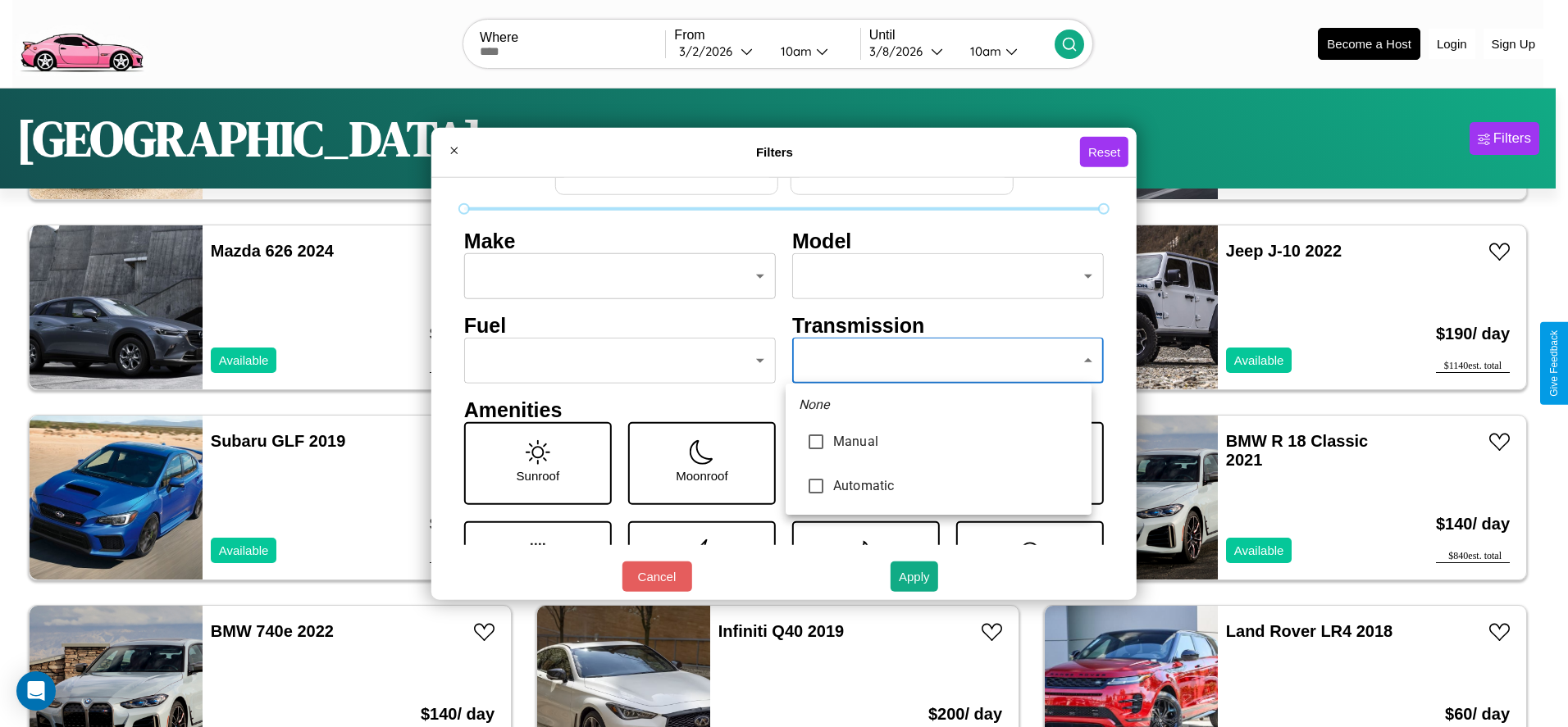
type input "*********"
click at [938, 361] on div at bounding box center [784, 363] width 1568 height 727
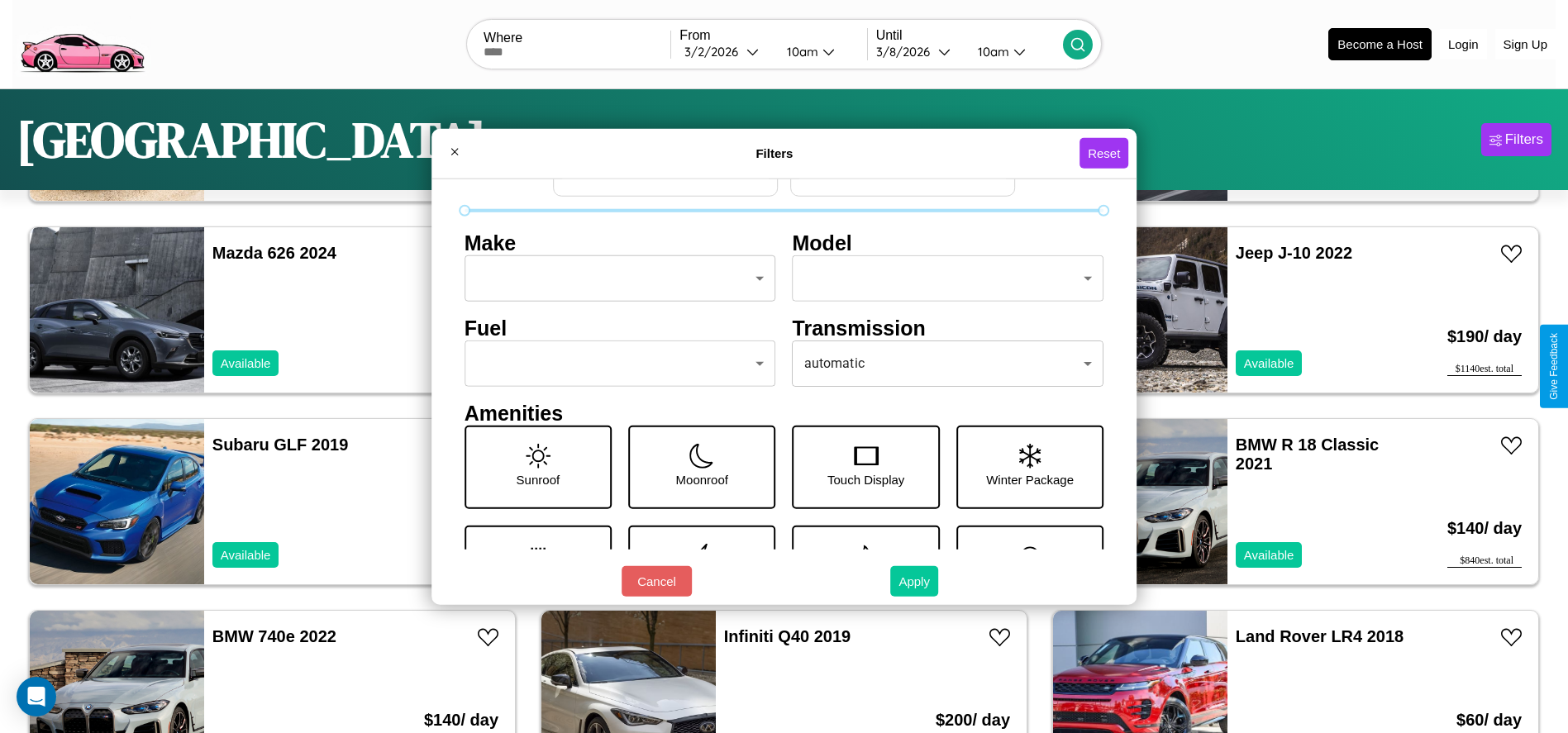
click at [915, 581] on button "Apply" at bounding box center [914, 581] width 48 height 30
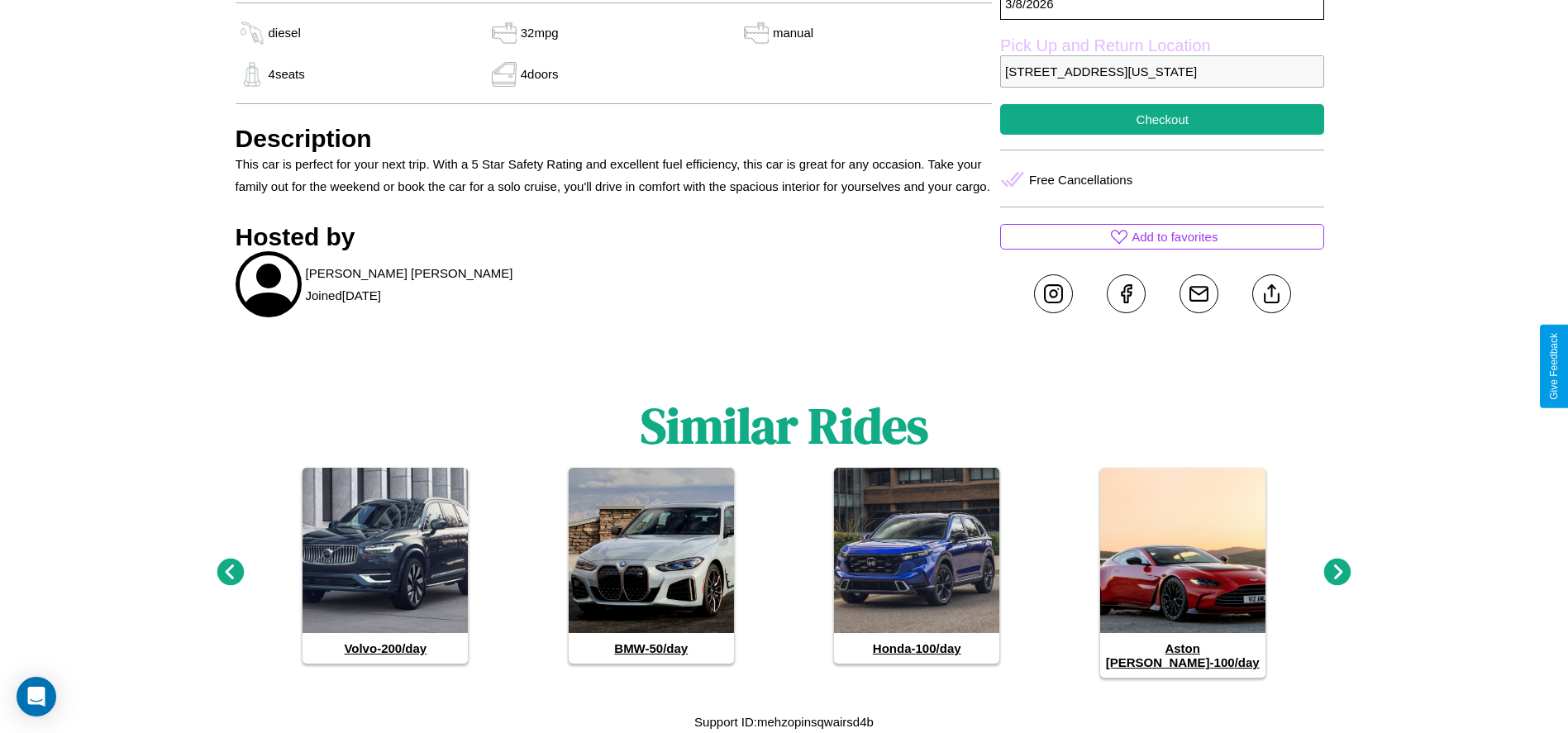
scroll to position [682, 0]
click at [1338, 579] on icon at bounding box center [1338, 572] width 27 height 27
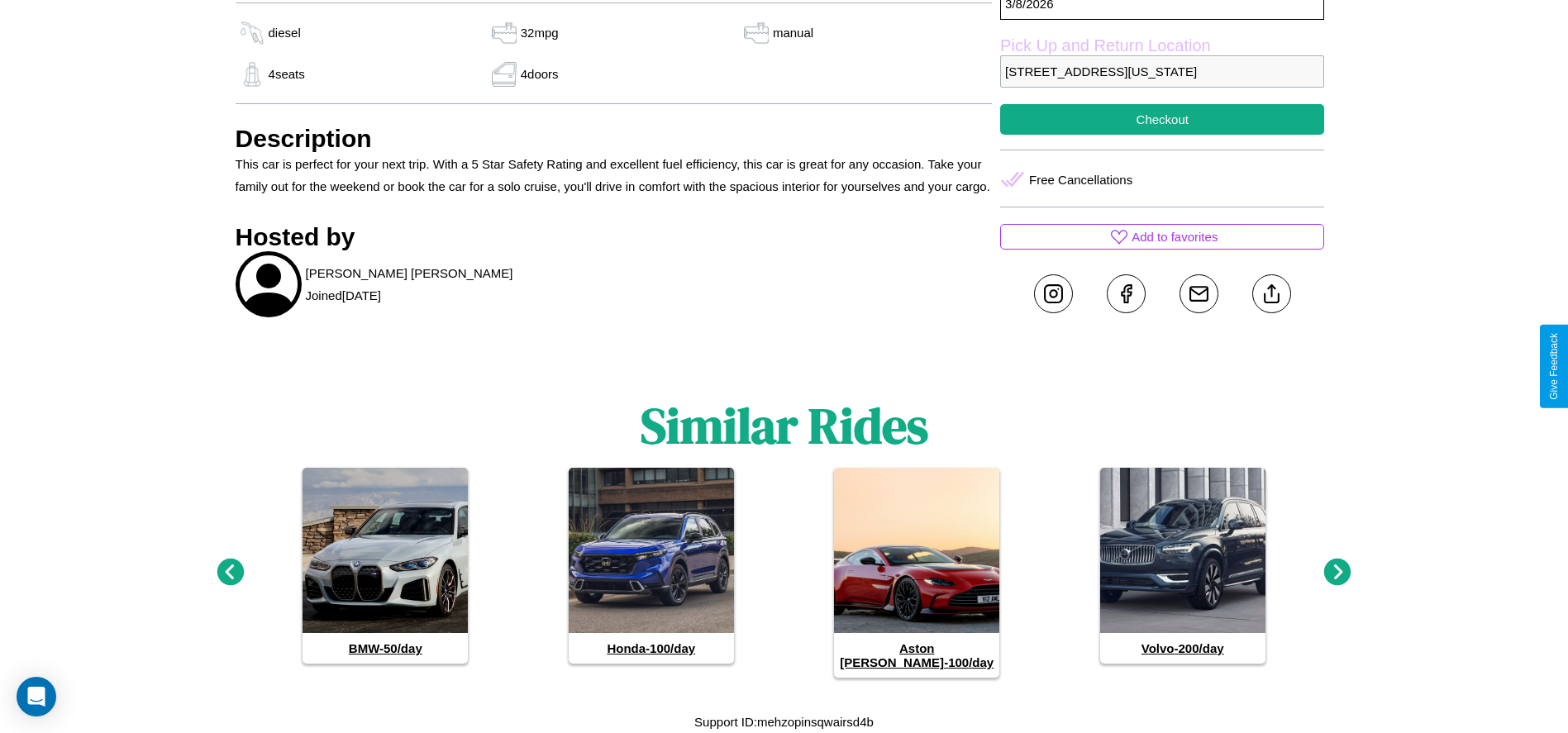
click at [230, 579] on icon at bounding box center [230, 572] width 27 height 27
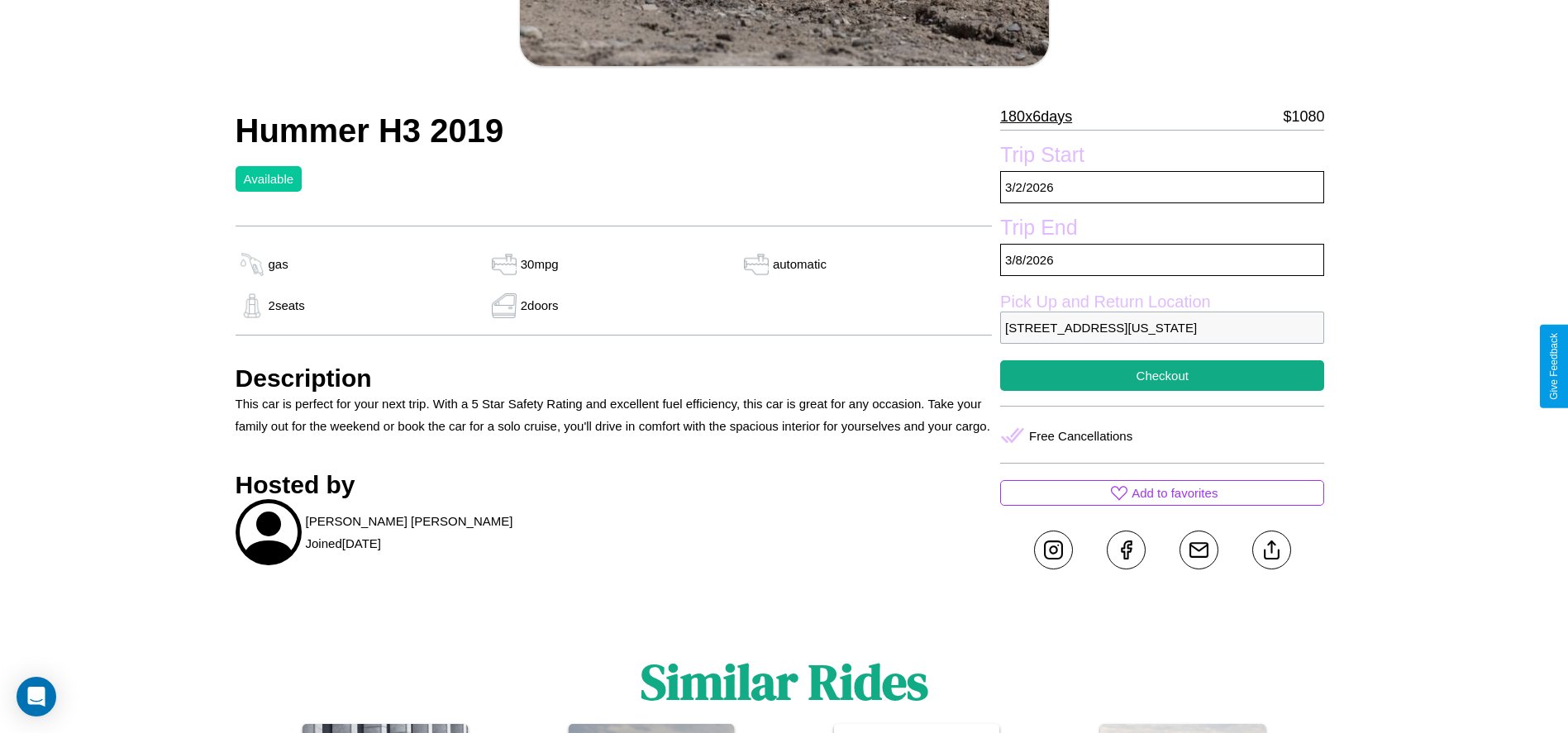
scroll to position [449, 0]
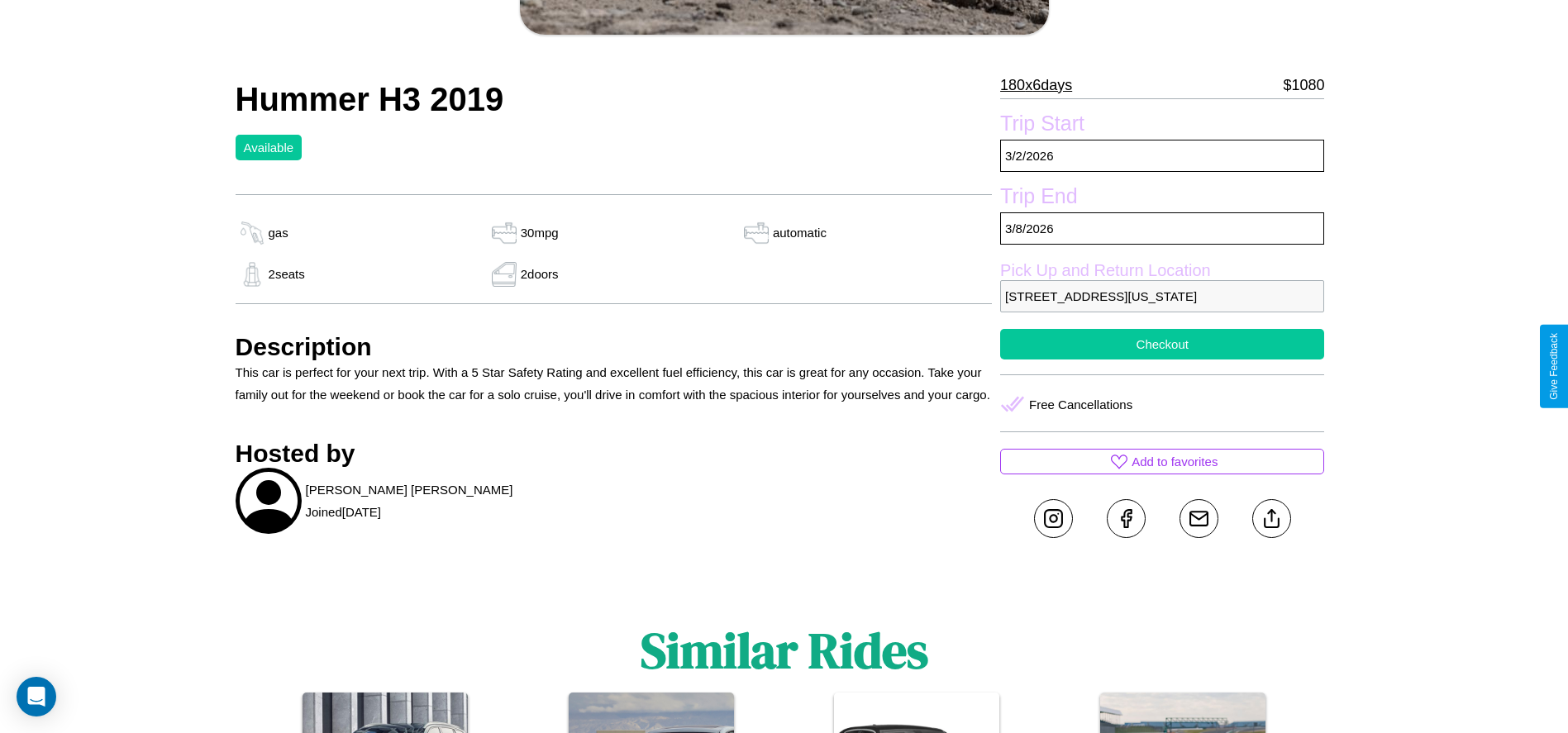
click at [1162, 359] on button "Checkout" at bounding box center [1162, 344] width 324 height 30
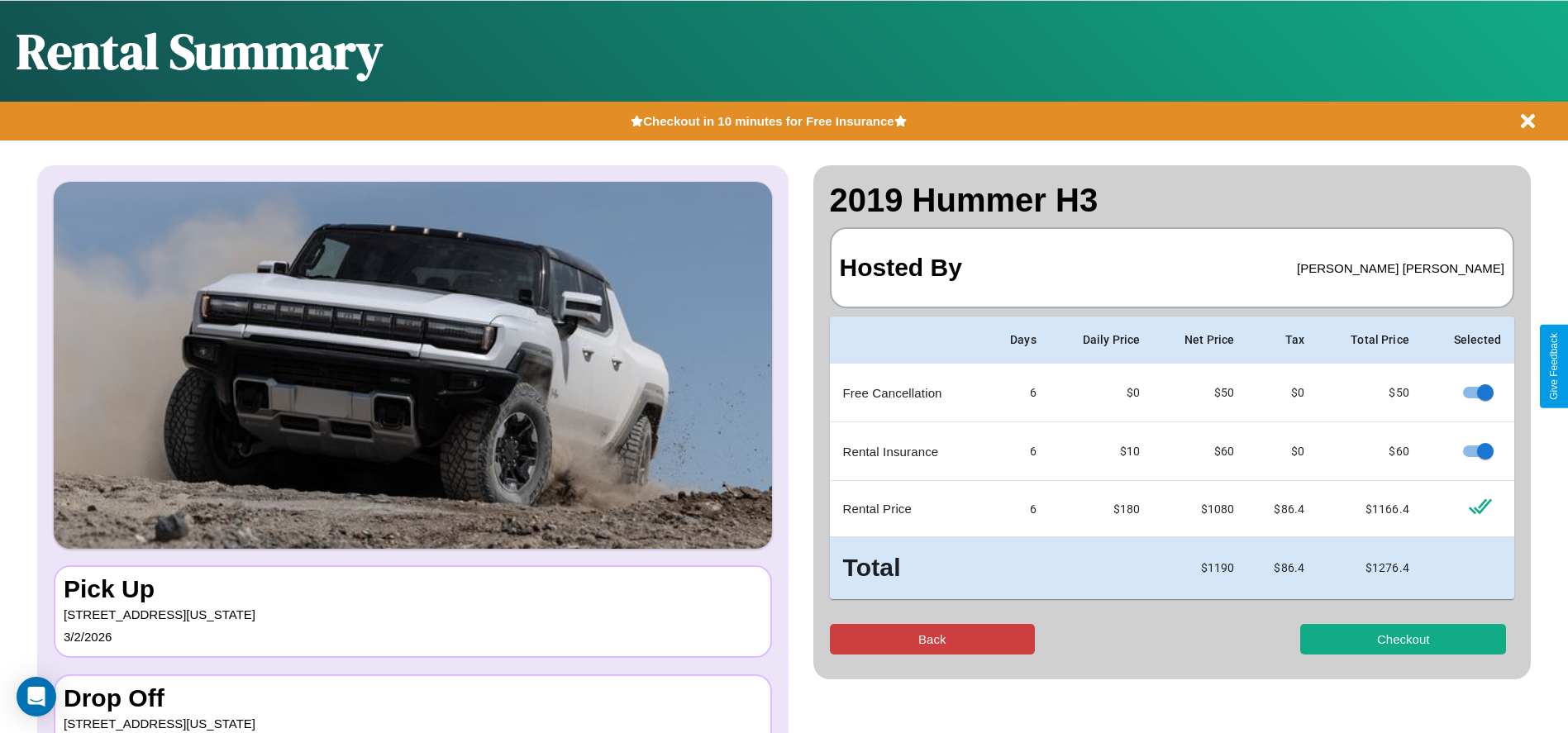
click at [931, 639] on button "Back" at bounding box center [932, 639] width 206 height 30
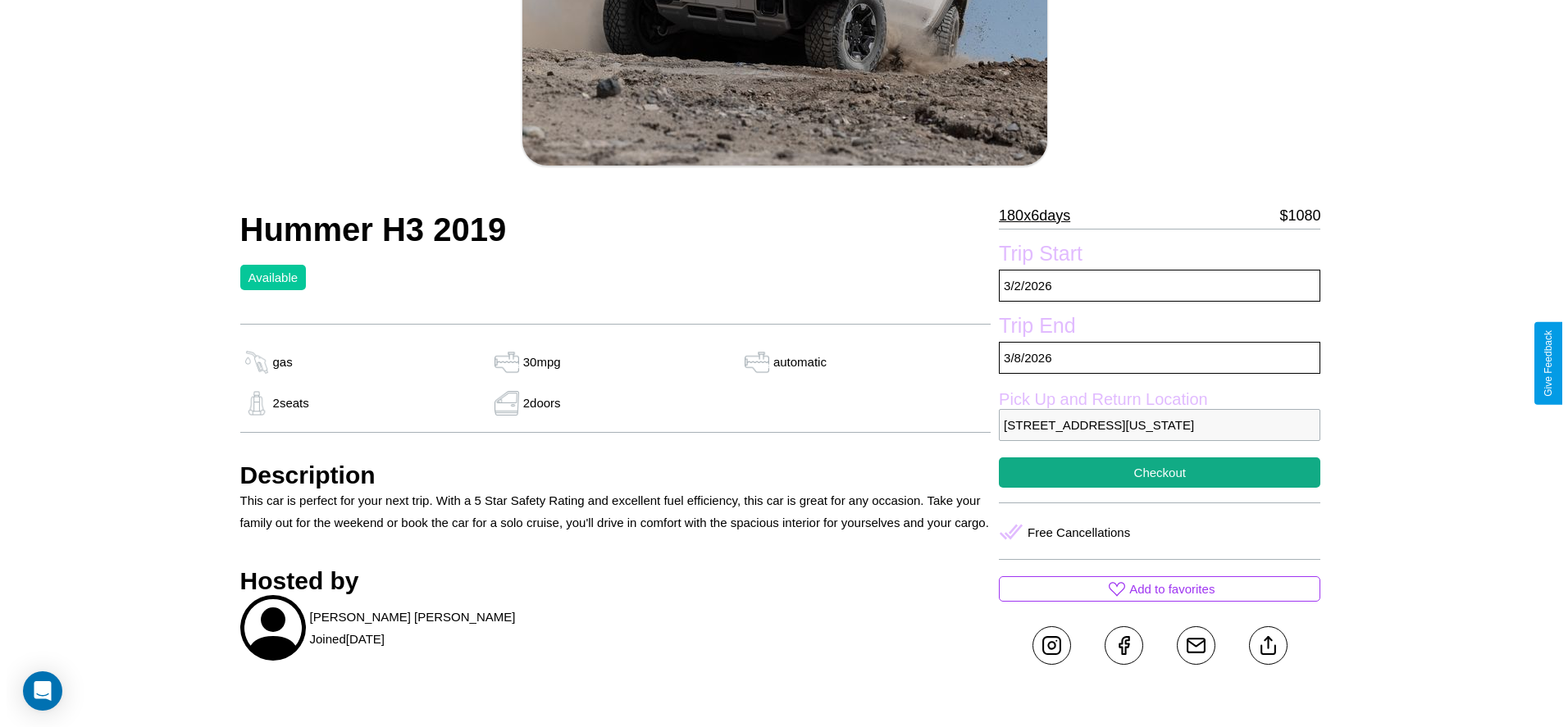
scroll to position [562, 0]
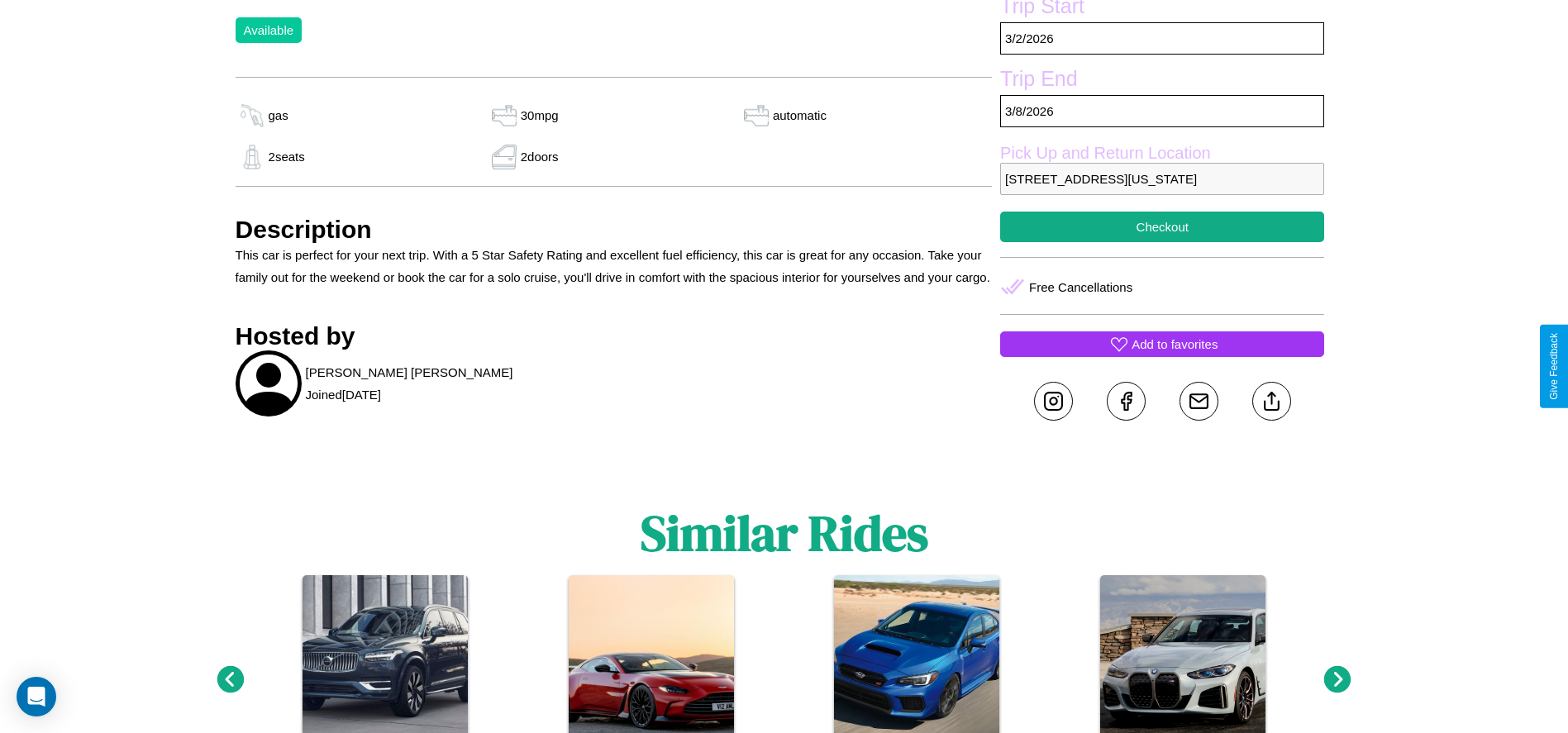
click at [1162, 355] on p "Add to favorites" at bounding box center [1174, 344] width 86 height 23
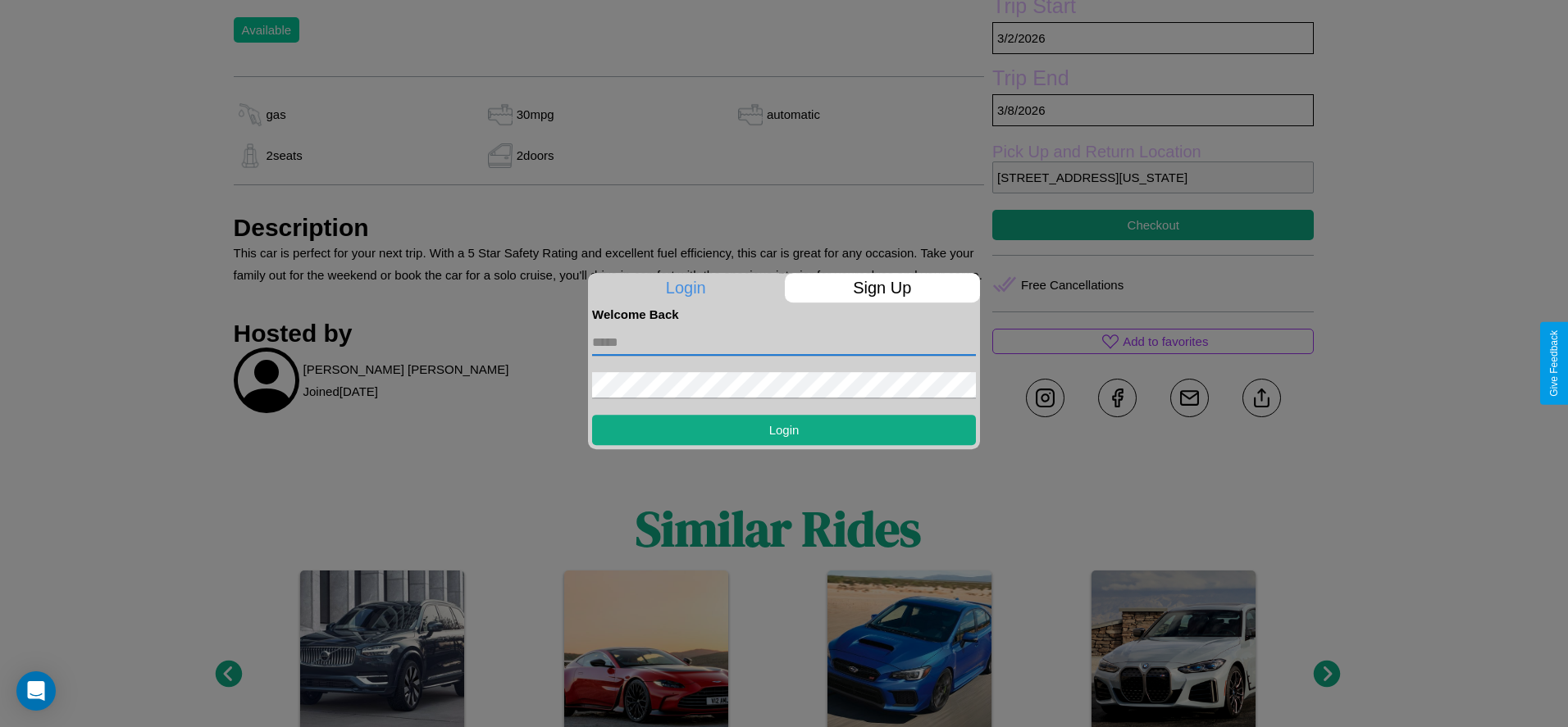
click at [784, 341] on input "text" at bounding box center [784, 342] width 384 height 26
